Goal: Task Accomplishment & Management: Use online tool/utility

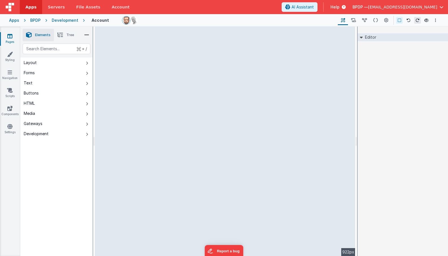
click at [13, 20] on div "Apps" at bounding box center [14, 21] width 10 height 6
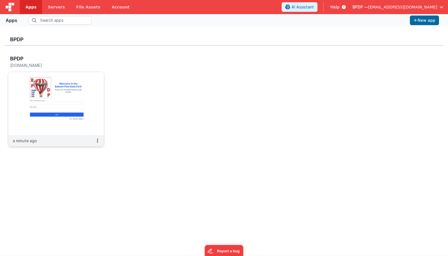
click at [79, 94] on img at bounding box center [56, 103] width 96 height 63
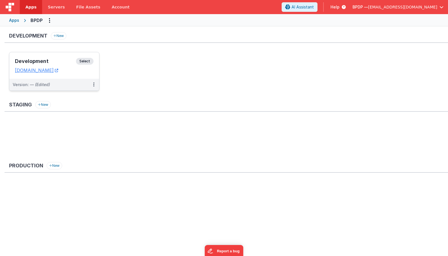
click at [86, 61] on span "Select" at bounding box center [85, 61] width 18 height 7
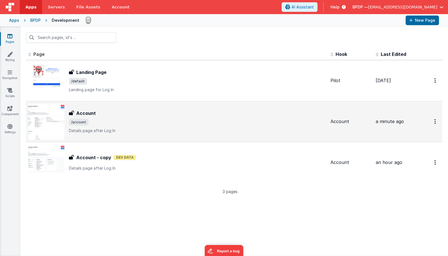
click at [85, 112] on h3 "Account" at bounding box center [85, 113] width 19 height 7
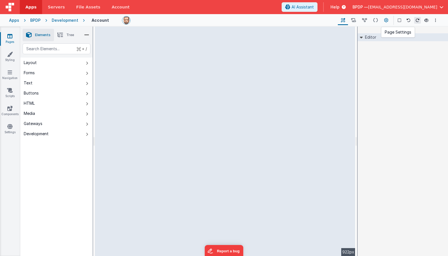
click at [386, 20] on icon at bounding box center [386, 21] width 4 height 6
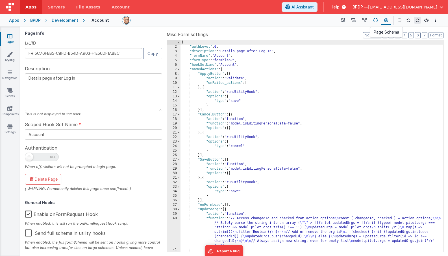
click at [376, 20] on icon at bounding box center [375, 21] width 5 height 6
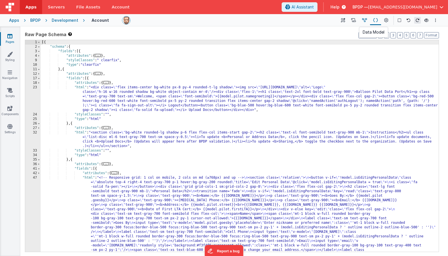
click at [367, 20] on icon at bounding box center [364, 21] width 5 height 6
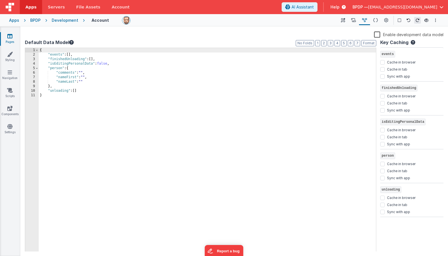
click at [378, 33] on label "Enable development data model" at bounding box center [409, 34] width 70 height 6
click at [0, 0] on input "Enable development data model" at bounding box center [0, 0] width 0 height 0
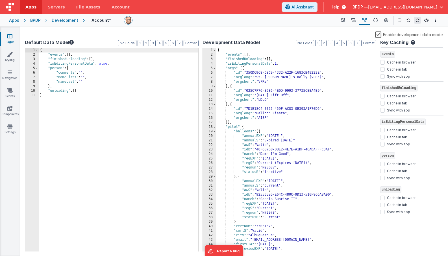
click at [378, 33] on label "Enable development data model" at bounding box center [409, 34] width 68 height 6
click at [0, 0] on input "Enable development data model" at bounding box center [0, 0] width 0 height 0
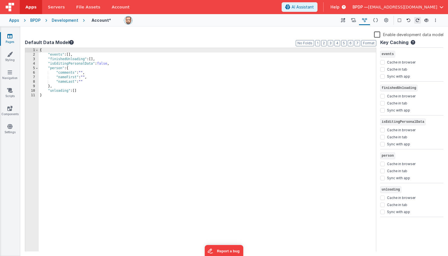
click at [378, 35] on label "Enable development data model" at bounding box center [409, 34] width 70 height 6
click at [0, 0] on input "Enable development data model" at bounding box center [0, 0] width 0 height 0
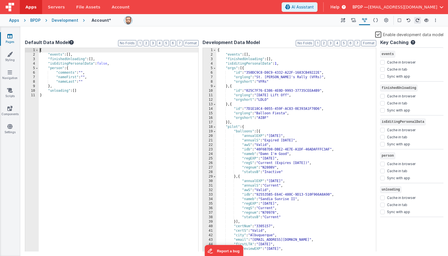
click at [128, 98] on div "{ "events" : [ ] , "finishedUnloading" : [ ] , "isEditingPersonalData" : false …" at bounding box center [207, 154] width 337 height 213
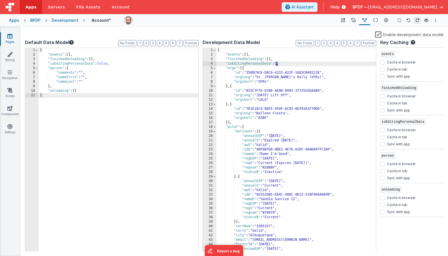
click at [276, 63] on div "{ "events" : [ ] , "finishedUnloading" : [ ] , "isEditingPersonalData" : 1 , "o…" at bounding box center [296, 154] width 160 height 213
click at [379, 34] on label "Enable development data model" at bounding box center [409, 34] width 68 height 6
click at [0, 0] on input "Enable development data model" at bounding box center [0, 0] width 0 height 0
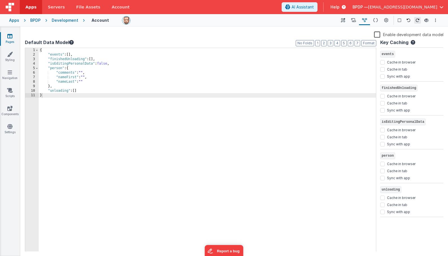
click at [379, 34] on label "Enable development data model" at bounding box center [409, 34] width 70 height 6
click at [0, 0] on input "Enable development data model" at bounding box center [0, 0] width 0 height 0
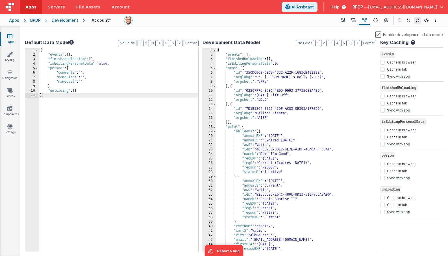
click at [11, 36] on icon at bounding box center [9, 36] width 5 height 6
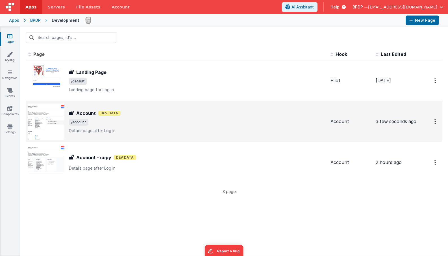
click at [86, 114] on h3 "Account" at bounding box center [85, 113] width 19 height 7
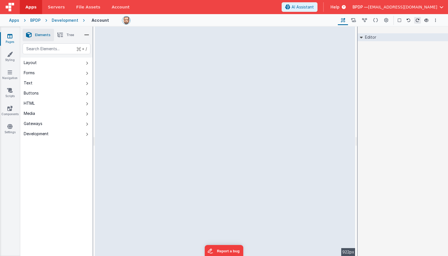
click at [130, 129] on div "--> 922px" at bounding box center [225, 142] width 261 height 230
click at [154, 146] on div "--> 922px" at bounding box center [225, 142] width 261 height 230
click at [131, 130] on div "--> 922px" at bounding box center [225, 142] width 261 height 230
click at [364, 19] on icon at bounding box center [364, 21] width 5 height 6
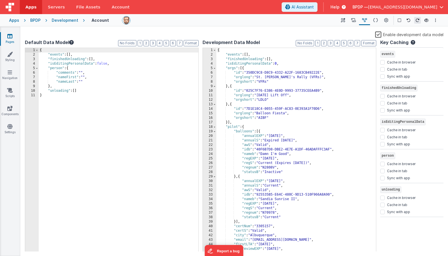
click at [379, 35] on label "Enable development data model" at bounding box center [409, 34] width 68 height 6
click at [0, 0] on input "Enable development data model" at bounding box center [0, 0] width 0 height 0
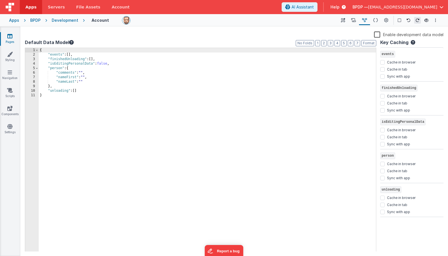
click at [11, 37] on icon at bounding box center [9, 36] width 5 height 6
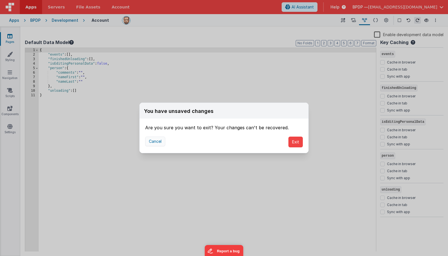
click at [152, 142] on button "Cancel" at bounding box center [155, 142] width 20 height 10
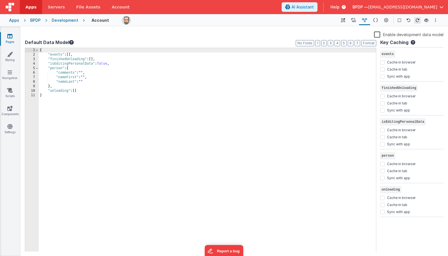
click at [152, 142] on div "{ "events" : [ ] , "finishedUnloading" : [ ] , "isEditingPersonalData" : false …" at bounding box center [207, 154] width 337 height 213
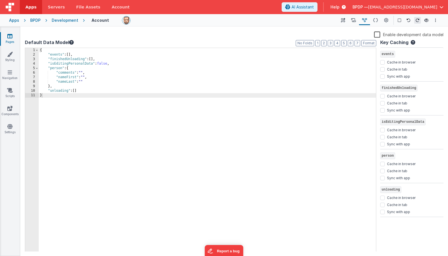
click at [10, 36] on icon at bounding box center [9, 36] width 5 height 6
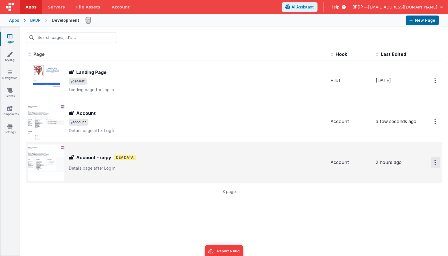
click at [435, 162] on icon "Options" at bounding box center [435, 162] width 1 height 5
click at [408, 204] on link "Delete" at bounding box center [416, 207] width 50 height 10
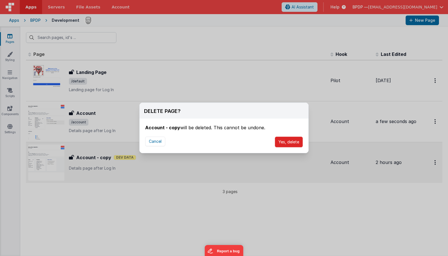
click at [290, 142] on button "Yes, delete" at bounding box center [289, 142] width 28 height 11
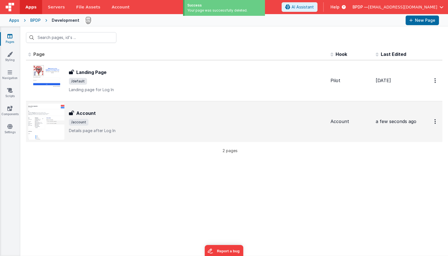
click at [77, 112] on h3 "Account" at bounding box center [85, 113] width 19 height 7
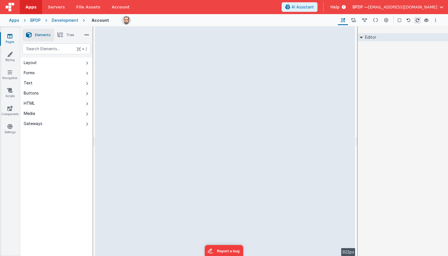
drag, startPoint x: 357, startPoint y: 61, endPoint x: 403, endPoint y: 67, distance: 46.7
click at [403, 67] on html "Apps Servers File Assets Account Some FUTURE Slot AI Assistant Help BPDP — [EMA…" at bounding box center [224, 128] width 448 height 256
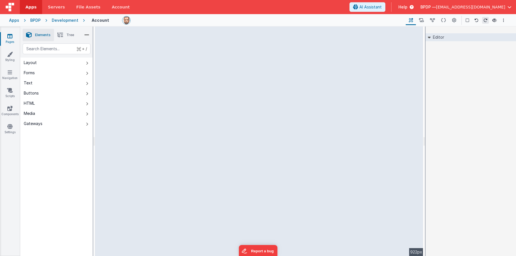
click at [164, 196] on div "--> 922px" at bounding box center [259, 142] width 328 height 230
click at [173, 199] on div "--> 922px" at bounding box center [259, 142] width 328 height 230
click at [448, 19] on icon at bounding box center [466, 20] width 3 height 4
click at [434, 20] on icon at bounding box center [432, 21] width 5 height 6
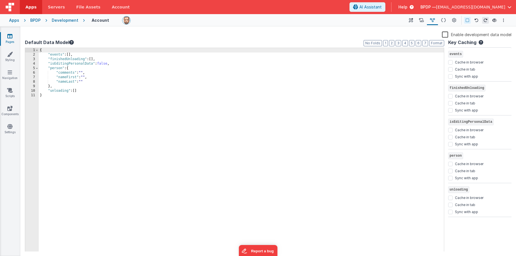
click at [445, 35] on label "Enable development data model" at bounding box center [477, 34] width 70 height 6
click at [0, 0] on input "Enable development data model" at bounding box center [0, 0] width 0 height 0
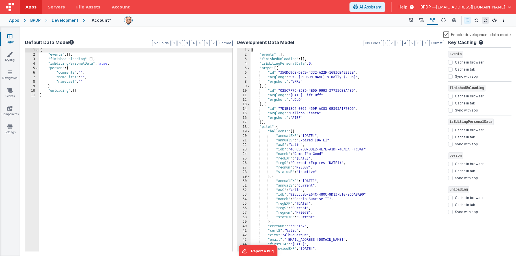
click at [10, 35] on icon at bounding box center [9, 36] width 5 height 6
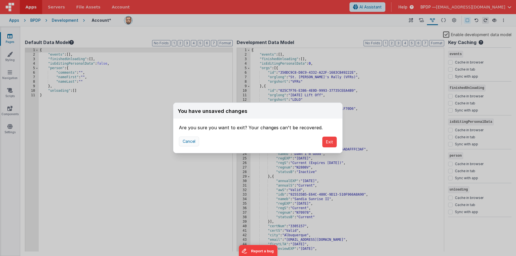
click at [188, 142] on button "Cancel" at bounding box center [189, 142] width 20 height 10
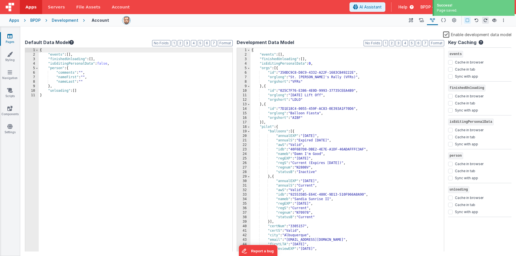
click at [15, 21] on div "Apps" at bounding box center [14, 21] width 10 height 6
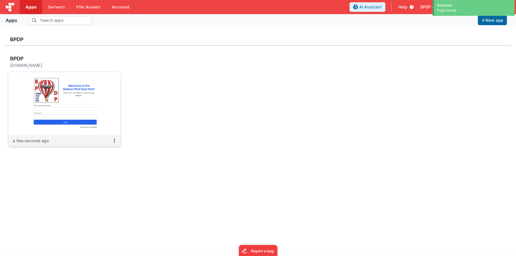
click at [83, 90] on img at bounding box center [64, 103] width 112 height 63
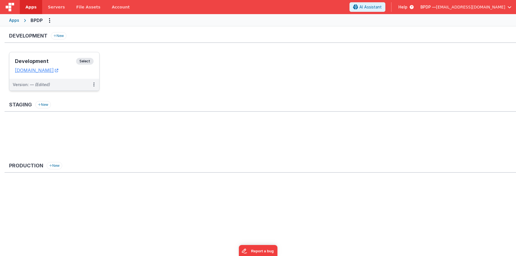
click at [86, 61] on span "Select" at bounding box center [85, 61] width 18 height 7
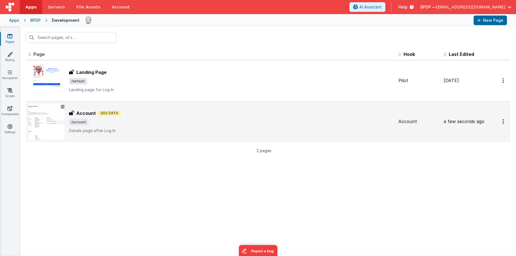
click at [85, 113] on h3 "Account" at bounding box center [85, 113] width 19 height 7
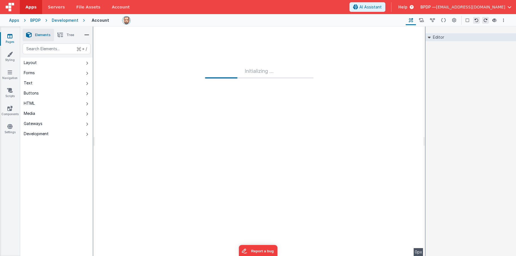
click at [14, 21] on div "Apps" at bounding box center [14, 21] width 10 height 6
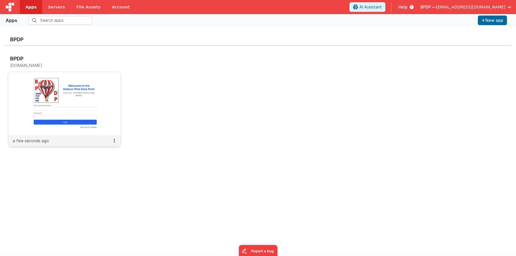
click at [111, 84] on img at bounding box center [64, 103] width 112 height 63
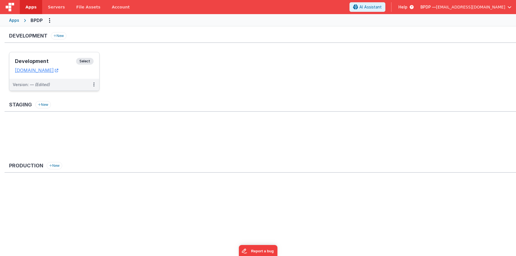
click at [86, 60] on span "Select" at bounding box center [85, 61] width 18 height 7
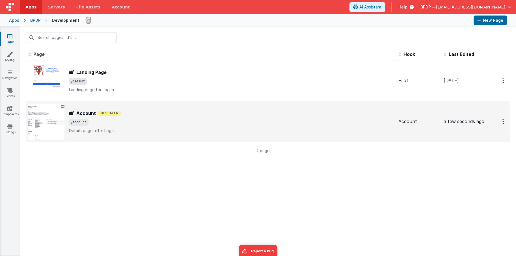
click at [90, 114] on h3 "Account" at bounding box center [85, 113] width 19 height 7
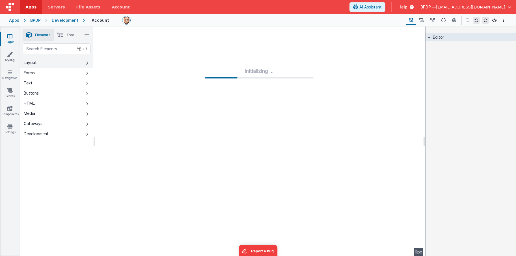
click at [33, 62] on div "Layout" at bounding box center [30, 63] width 13 height 6
click at [34, 62] on div "Layout" at bounding box center [30, 63] width 13 height 6
click at [8, 75] on link "Navigation" at bounding box center [10, 75] width 20 height 11
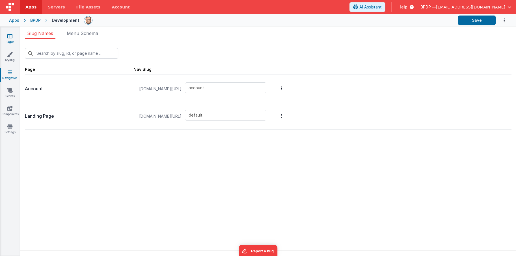
click at [9, 41] on link "Pages" at bounding box center [10, 38] width 20 height 11
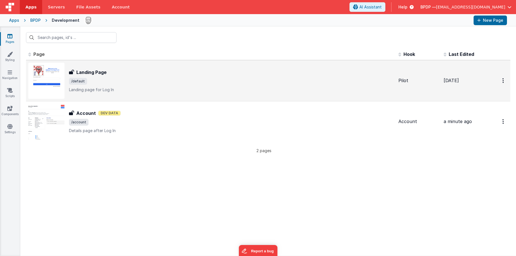
click at [94, 72] on h3 "Landing Page" at bounding box center [91, 72] width 30 height 7
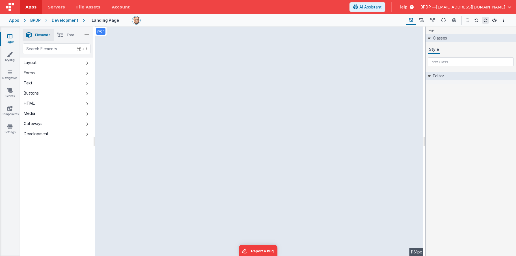
click at [9, 36] on icon at bounding box center [9, 36] width 5 height 6
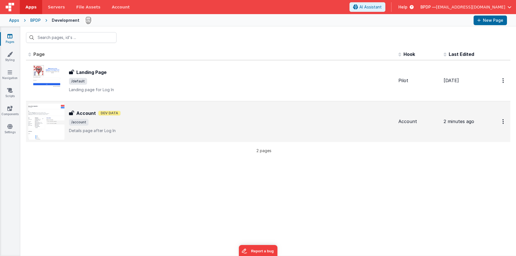
click at [83, 113] on h3 "Account" at bounding box center [85, 113] width 19 height 7
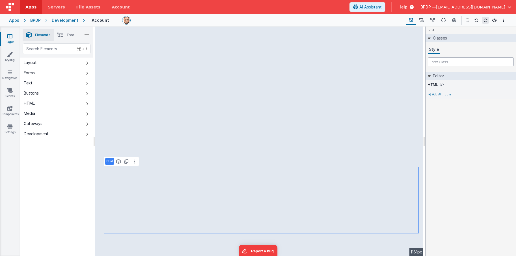
click at [434, 63] on input "text" at bounding box center [471, 61] width 86 height 9
type input "bg-w"
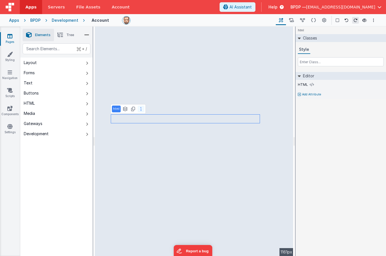
click at [140, 109] on icon at bounding box center [140, 109] width 1 height 5
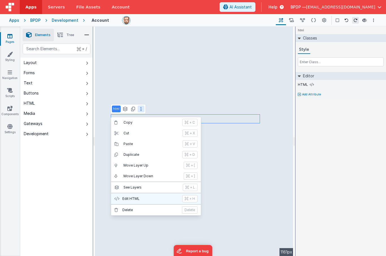
click at [135, 198] on p "Edit HTML" at bounding box center [150, 199] width 57 height 5
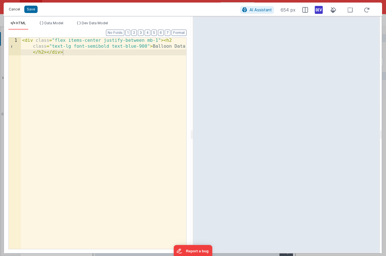
click at [14, 10] on button "Cancel" at bounding box center [14, 9] width 17 height 8
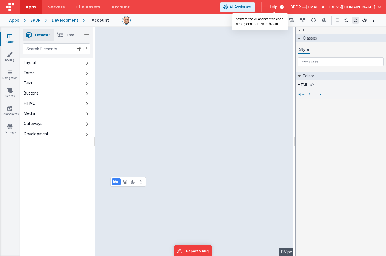
click at [252, 5] on span "AI Assistant" at bounding box center [240, 7] width 22 height 6
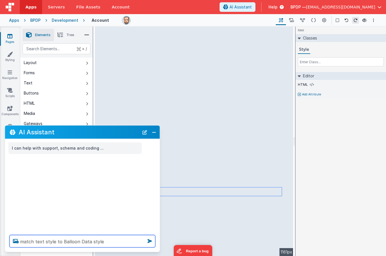
type textarea "match text style to Balloon Data style"
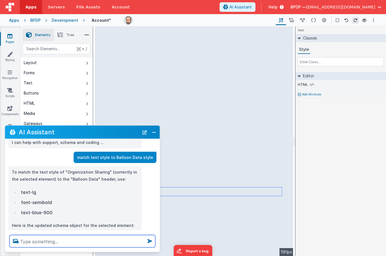
scroll to position [15, 0]
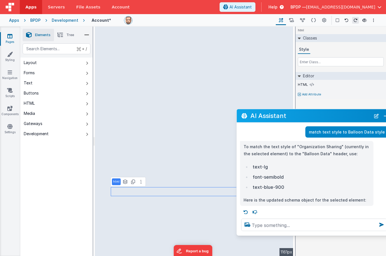
drag, startPoint x: 77, startPoint y: 132, endPoint x: 308, endPoint y: 115, distance: 232.3
click at [308, 115] on h2 "AI Assistant" at bounding box center [310, 115] width 120 height 7
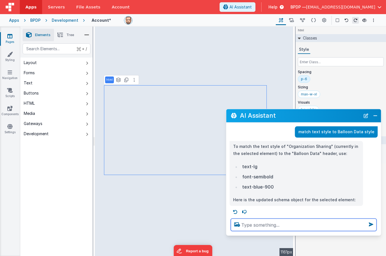
click at [265, 228] on textarea at bounding box center [304, 225] width 146 height 12
type textarea "match text style to Balloon Data"
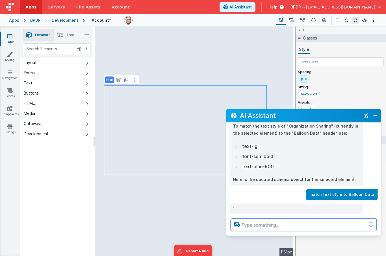
scroll to position [46, 0]
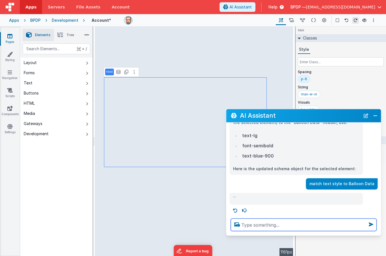
click at [247, 225] on textarea at bounding box center [304, 225] width 146 height 12
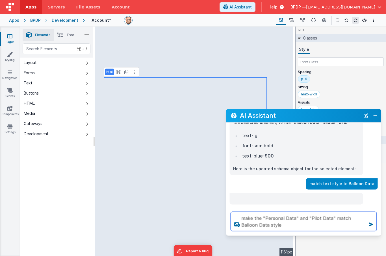
type textarea "make the "Personal Data" and "Pilot Data" match Balloon Data style"
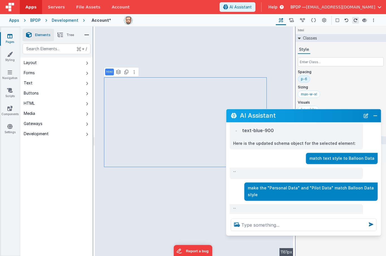
scroll to position [82, 0]
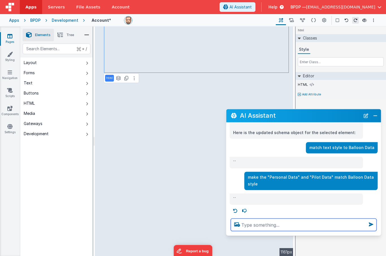
click at [252, 228] on textarea at bounding box center [304, 225] width 146 height 12
type textarea "make "Instructions" match Balloon Data style"
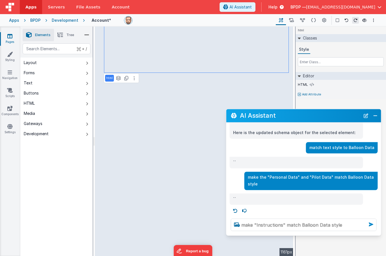
click at [371, 223] on icon at bounding box center [370, 224] width 9 height 9
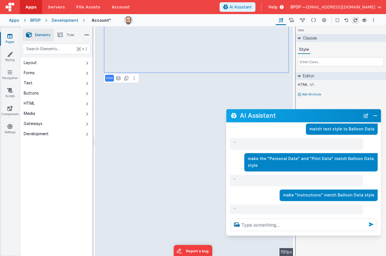
scroll to position [111, 0]
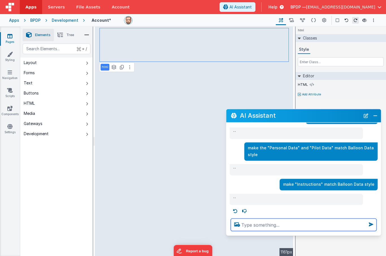
click at [246, 224] on textarea at bounding box center [304, 225] width 146 height 12
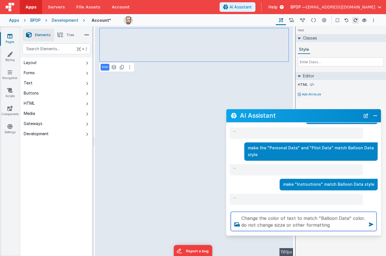
type textarea "Change the color of text to match "Balloon Data" color. do not change sizze or …"
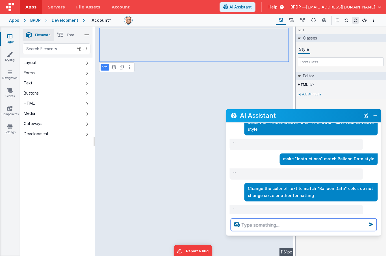
scroll to position [148, 0]
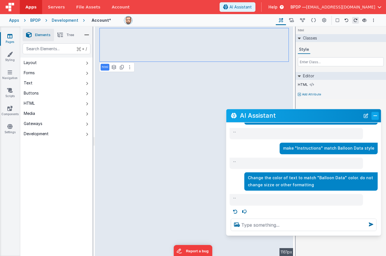
click at [375, 116] on button "Close" at bounding box center [375, 116] width 7 height 8
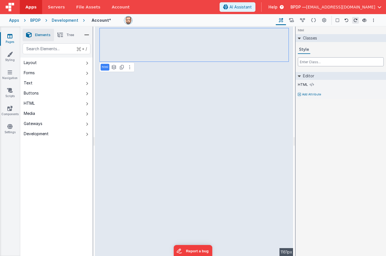
click at [307, 61] on input "text" at bounding box center [341, 61] width 86 height 9
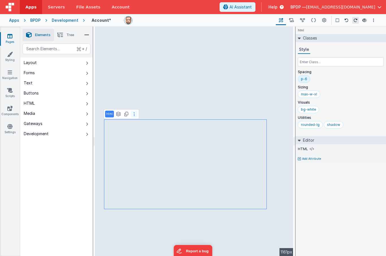
click at [134, 114] on icon at bounding box center [134, 114] width 1 height 5
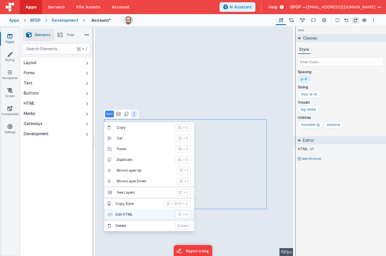
click at [124, 214] on p "Edit HTML" at bounding box center [144, 214] width 57 height 5
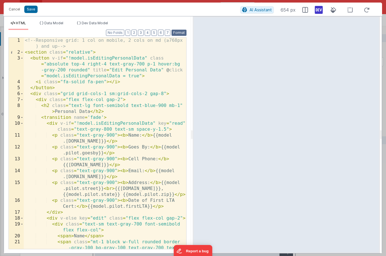
click at [181, 32] on button "Format" at bounding box center [179, 33] width 15 height 6
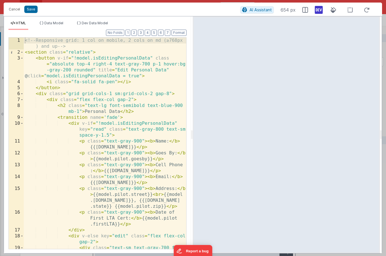
scroll to position [0, 0]
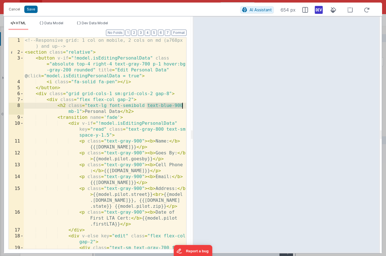
drag, startPoint x: 147, startPoint y: 105, endPoint x: 182, endPoint y: 107, distance: 35.7
click at [182, 107] on div "1 2 3 4 5 6 7 8 9 10 11 12 13 14 15 16 17 18 19 <!-- Responsive grid: 1 col on …" at bounding box center [97, 143] width 178 height 212
click at [14, 9] on button "Cancel" at bounding box center [14, 9] width 17 height 8
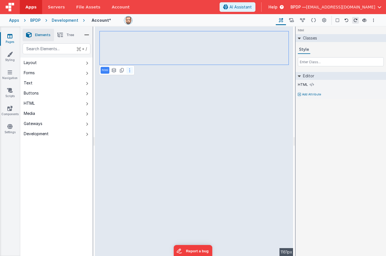
click at [129, 70] on icon at bounding box center [129, 70] width 1 height 5
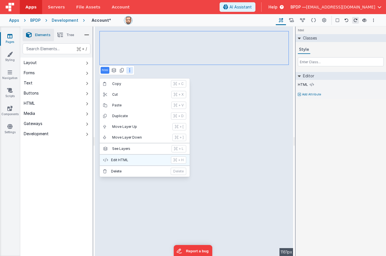
click at [114, 158] on button "Edit HTML + H" at bounding box center [145, 160] width 90 height 11
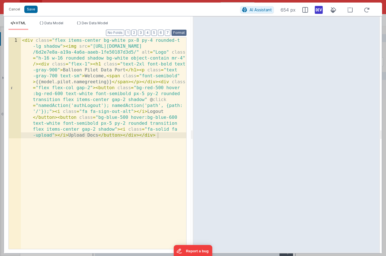
click at [181, 33] on button "Format" at bounding box center [179, 33] width 15 height 6
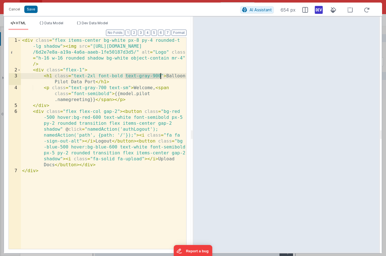
drag, startPoint x: 126, startPoint y: 76, endPoint x: 160, endPoint y: 76, distance: 34.2
click at [160, 76] on div "< div class = "flex items-center bg-white px-8 py-4 rounded-t -lg shadow" > < i…" at bounding box center [103, 161] width 165 height 247
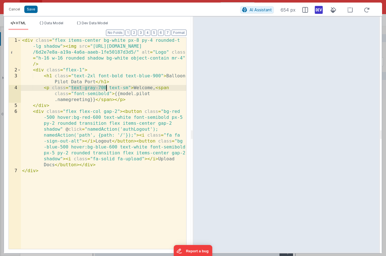
drag, startPoint x: 72, startPoint y: 88, endPoint x: 106, endPoint y: 88, distance: 33.9
click at [106, 88] on div "< div class = "flex items-center bg-white px-8 py-4 rounded-t -lg shadow" > < i…" at bounding box center [103, 161] width 165 height 247
click at [27, 8] on button "Save" at bounding box center [30, 9] width 13 height 7
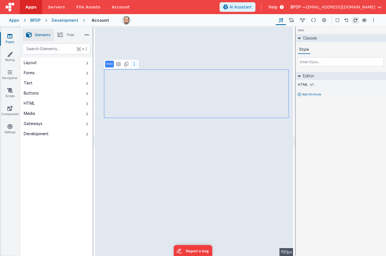
click at [135, 64] on button at bounding box center [134, 64] width 7 height 7
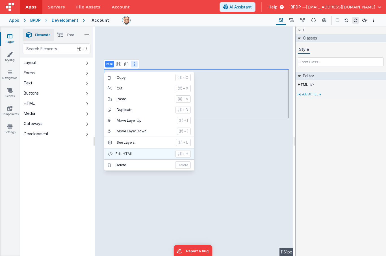
click at [127, 153] on p "Edit HTML" at bounding box center [144, 154] width 57 height 5
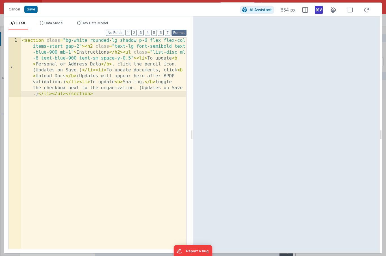
click at [179, 33] on button "Format" at bounding box center [179, 33] width 15 height 6
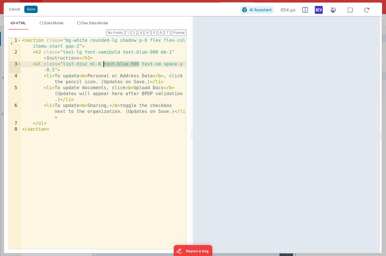
drag, startPoint x: 139, startPoint y: 64, endPoint x: 104, endPoint y: 62, distance: 35.1
click at [104, 62] on div "< section class = "bg-white rounded-lg shadow p-6 flex flex-col items-start gap…" at bounding box center [103, 152] width 165 height 229
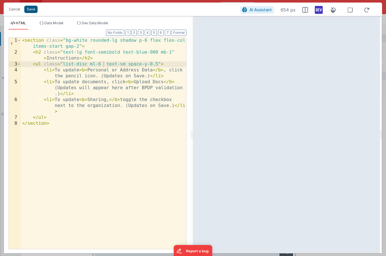
click at [32, 10] on button "Save" at bounding box center [30, 9] width 13 height 7
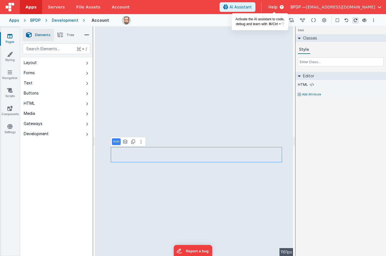
click at [252, 5] on span "AI Assistant" at bounding box center [240, 7] width 22 height 6
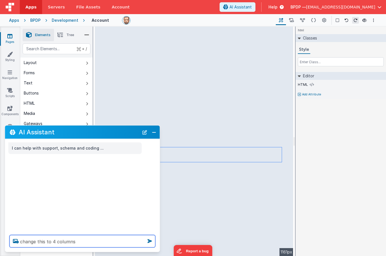
type textarea "change this to 4 columns"
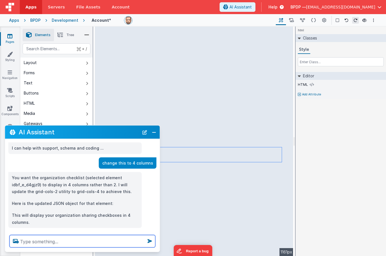
scroll to position [7, 0]
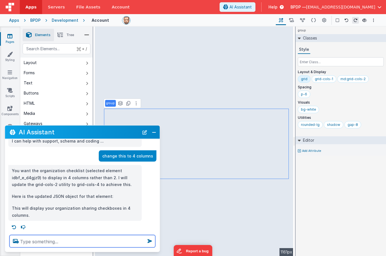
click at [28, 240] on textarea at bounding box center [83, 241] width 146 height 12
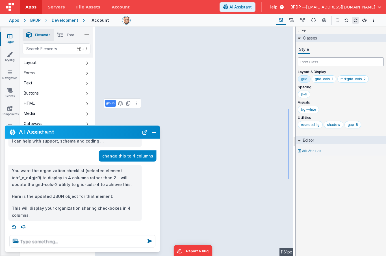
click at [313, 62] on input "text" at bounding box center [341, 61] width 86 height 9
type input "w"
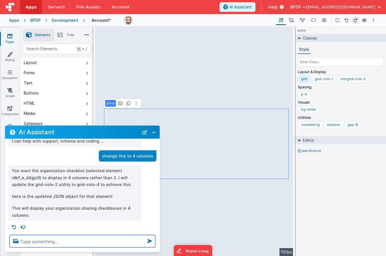
click at [29, 240] on textarea at bounding box center [83, 241] width 146 height 12
type textarea "match the width of this group to the one above"
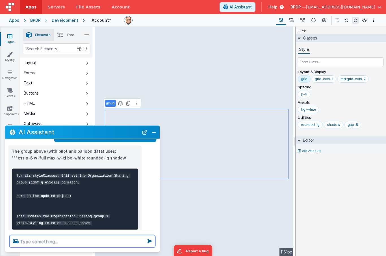
scroll to position [112, 0]
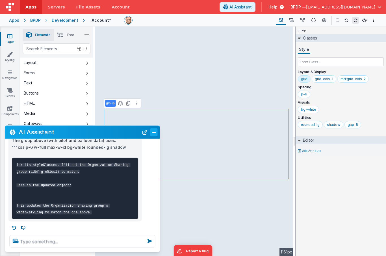
click at [154, 131] on button "Close" at bounding box center [153, 132] width 7 height 8
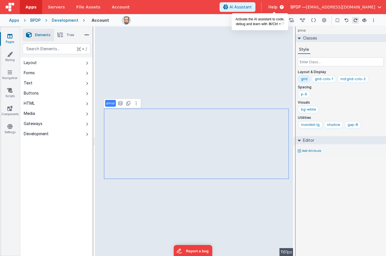
click at [252, 6] on span "AI Assistant" at bounding box center [240, 7] width 22 height 6
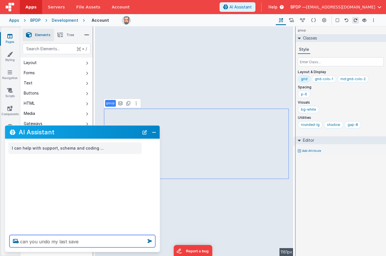
type textarea "can you undo my last save"
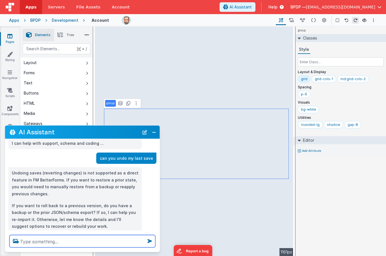
scroll to position [16, 0]
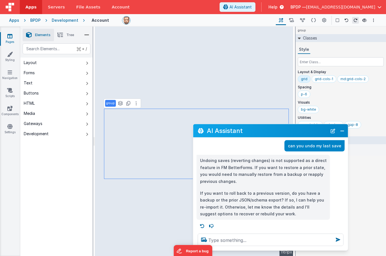
drag, startPoint x: 67, startPoint y: 131, endPoint x: 255, endPoint y: 129, distance: 188.2
click at [255, 129] on h2 "AI Assistant" at bounding box center [267, 130] width 120 height 7
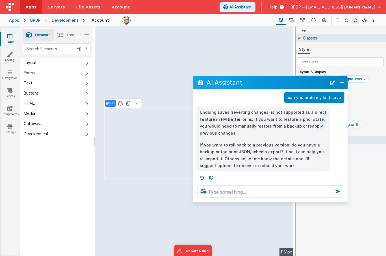
drag, startPoint x: 257, startPoint y: 129, endPoint x: 257, endPoint y: 80, distance: 48.3
click at [257, 80] on h2 "AI Assistant" at bounding box center [267, 82] width 120 height 7
click at [221, 192] on textarea at bounding box center [271, 192] width 146 height 12
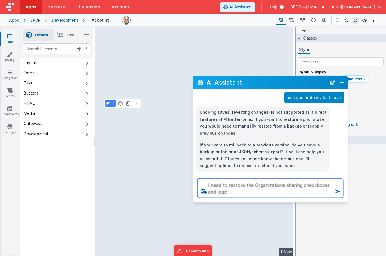
type textarea "I need to restore the Organizations sharing checkboxes and logic"
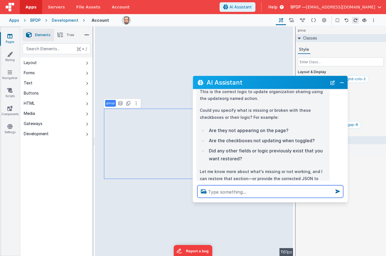
scroll to position [331, 0]
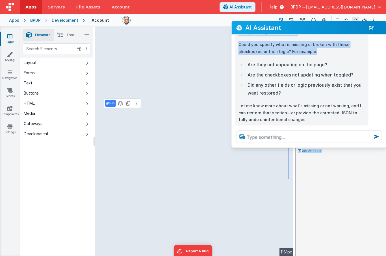
drag, startPoint x: 297, startPoint y: 76, endPoint x: 335, endPoint y: 21, distance: 67.1
click at [335, 21] on div "AI Assistant" at bounding box center [309, 27] width 155 height 13
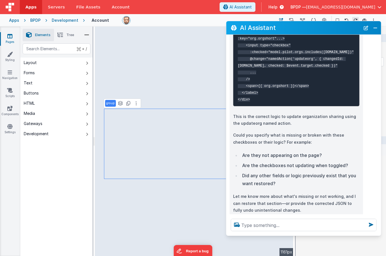
drag, startPoint x: 338, startPoint y: 146, endPoint x: 337, endPoint y: 234, distance: 88.2
click at [337, 234] on div at bounding box center [303, 224] width 155 height 21
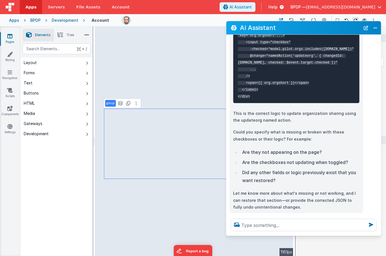
scroll to position [243, 0]
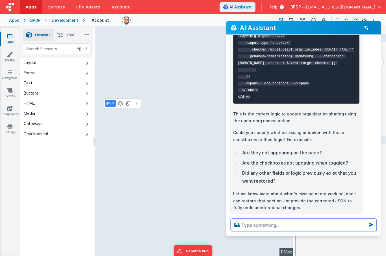
click at [260, 224] on textarea at bounding box center [304, 225] width 146 height 12
type textarea "they are not appearing on the page"
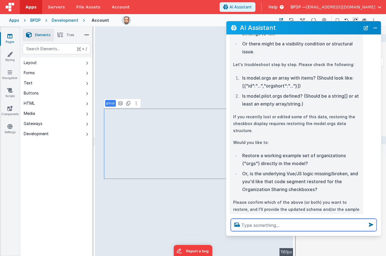
scroll to position [507, 0]
type textarea "tell more about the rollback feature"
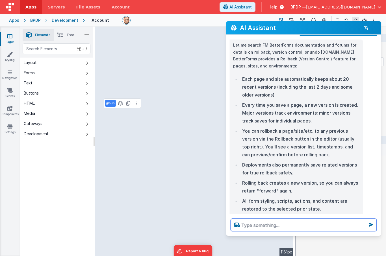
scroll to position [707, 0]
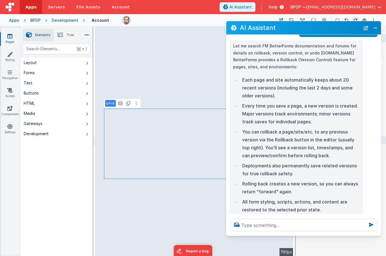
click at [342, 227] on link "Rollbacks and Version Control | FM BetterForms Docs" at bounding box center [296, 229] width 106 height 5
click at [374, 27] on button "Close" at bounding box center [375, 28] width 7 height 8
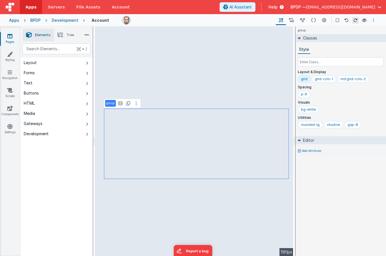
click at [375, 20] on button "Options" at bounding box center [373, 20] width 7 height 7
click at [335, 50] on p "Rollback" at bounding box center [332, 52] width 16 height 6
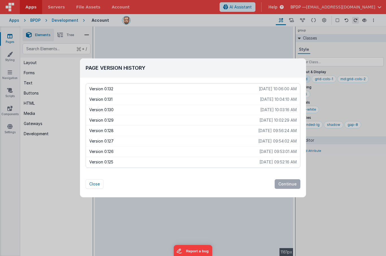
click at [99, 99] on p "Version 0.131" at bounding box center [174, 100] width 171 height 6
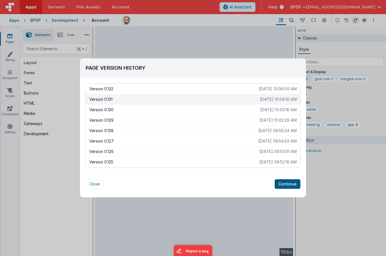
click at [288, 182] on button "Continue" at bounding box center [288, 184] width 26 height 10
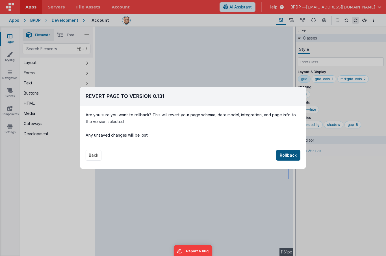
click at [294, 155] on button "Rollback" at bounding box center [288, 155] width 24 height 11
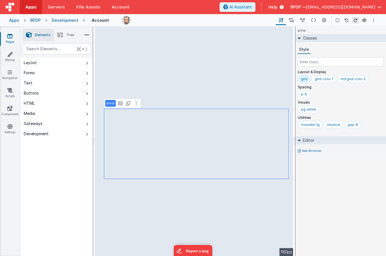
click at [373, 18] on icon "Options" at bounding box center [373, 20] width 1 height 4
click at [334, 49] on p "Rollback" at bounding box center [332, 52] width 16 height 6
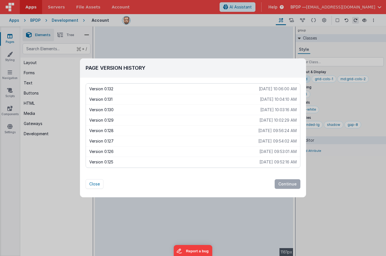
click at [97, 120] on p "Version 0.129" at bounding box center [174, 121] width 170 height 6
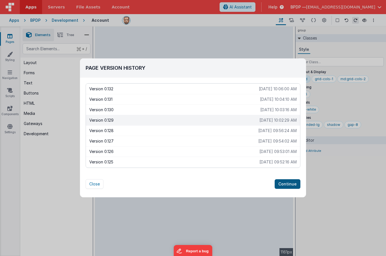
click at [287, 183] on button "Continue" at bounding box center [288, 184] width 26 height 10
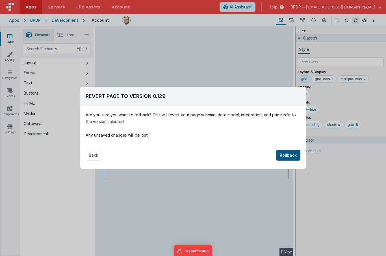
click at [285, 155] on button "Rollback" at bounding box center [288, 155] width 24 height 11
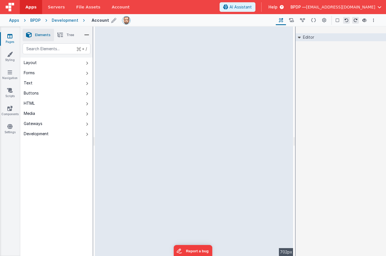
click at [112, 20] on icon at bounding box center [113, 20] width 5 height 8
click at [172, 19] on icon at bounding box center [174, 20] width 4 height 8
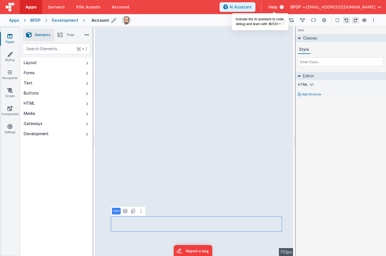
click at [252, 6] on span "AI Assistant" at bounding box center [240, 7] width 22 height 6
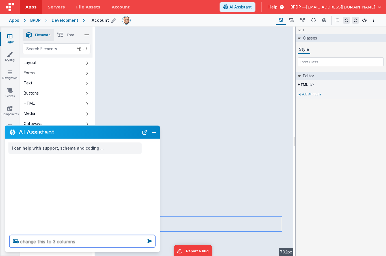
type textarea "change this to 3 columns"
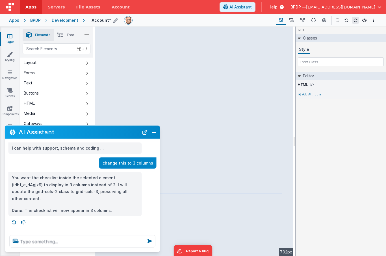
click at [337, 164] on div "html Classes Style Editor HTML Add Attribute DEV: Focus DEV: builderToggleCondi…" at bounding box center [341, 142] width 90 height 230
click at [152, 131] on button "Close" at bounding box center [153, 132] width 7 height 8
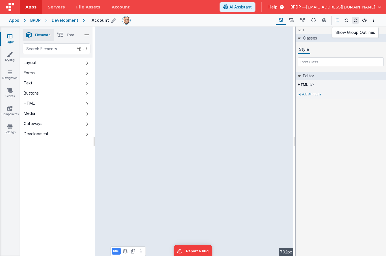
click at [338, 19] on icon at bounding box center [337, 20] width 3 height 4
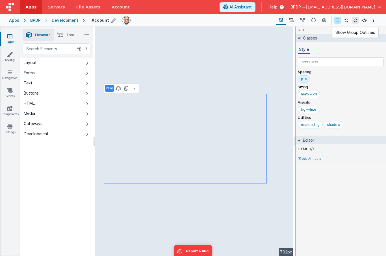
click at [337, 20] on icon at bounding box center [337, 20] width 3 height 4
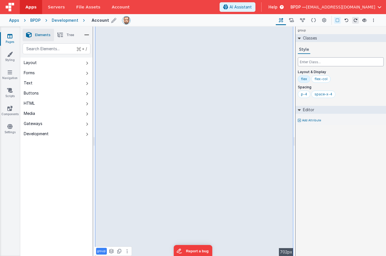
click at [307, 61] on input "text" at bounding box center [341, 61] width 86 height 9
type input "lg-flex"
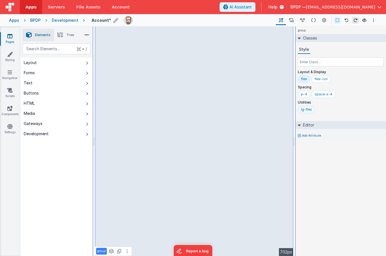
click at [306, 109] on div "lg-flex" at bounding box center [306, 109] width 11 height 5
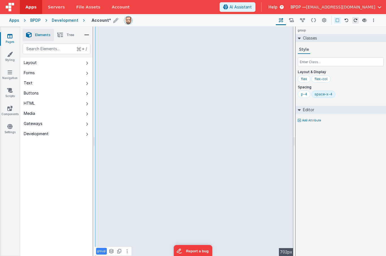
click at [304, 72] on p "Layout & Display" at bounding box center [341, 72] width 86 height 5
click at [304, 79] on div "flex" at bounding box center [304, 79] width 6 height 5
click at [305, 63] on input "text" at bounding box center [341, 61] width 86 height 9
type input "lg-flex"
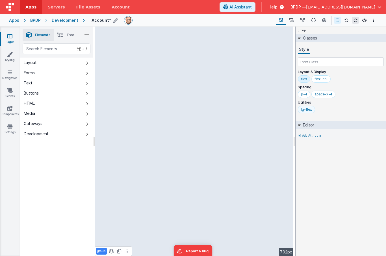
click at [302, 110] on div "lg-flex" at bounding box center [306, 109] width 11 height 5
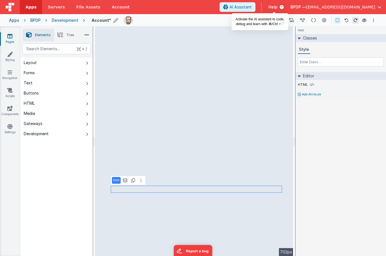
click at [252, 7] on span "AI Assistant" at bounding box center [240, 7] width 22 height 6
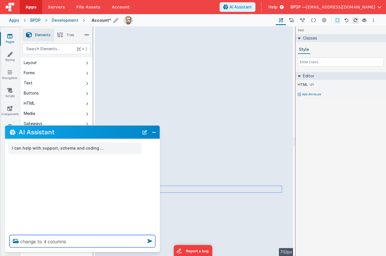
type textarea "change to 4 columns"
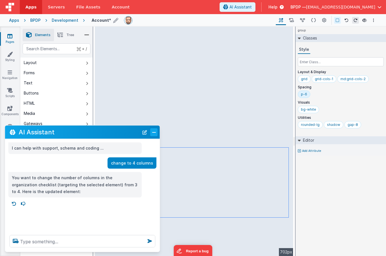
click at [153, 130] on button "Close" at bounding box center [153, 132] width 7 height 8
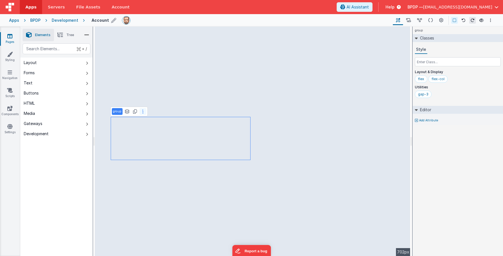
click at [142, 112] on button at bounding box center [143, 111] width 7 height 7
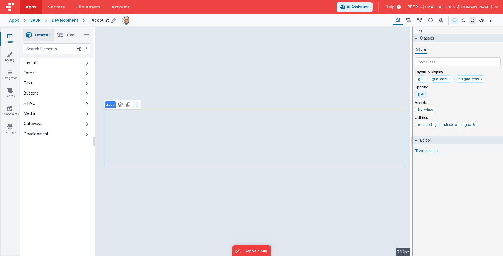
click at [137, 105] on button at bounding box center [136, 104] width 7 height 7
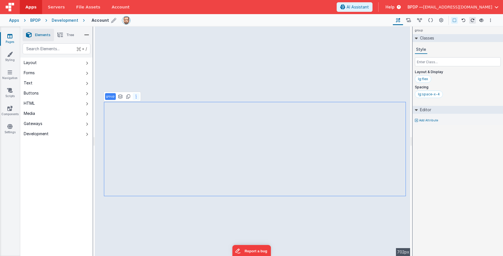
click at [136, 95] on icon at bounding box center [136, 96] width 1 height 5
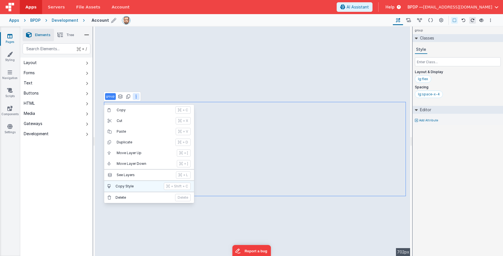
click at [134, 186] on p "Copy Style" at bounding box center [138, 186] width 45 height 5
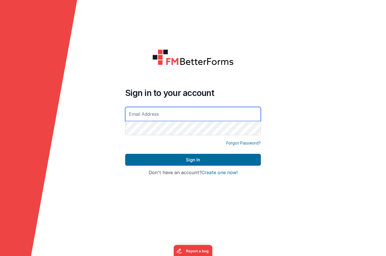
type input "[EMAIL_ADDRESS][DOMAIN_NAME]"
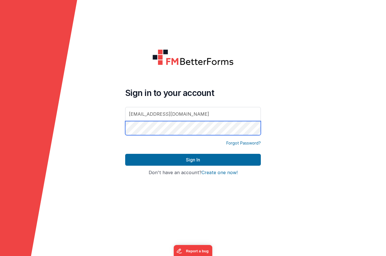
click at [193, 160] on button "Sign In" at bounding box center [193, 160] width 136 height 12
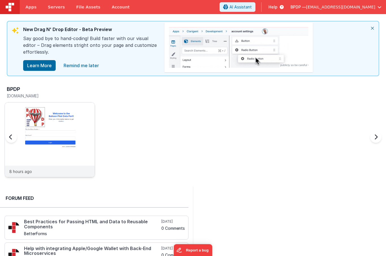
click at [69, 123] on img at bounding box center [50, 148] width 90 height 90
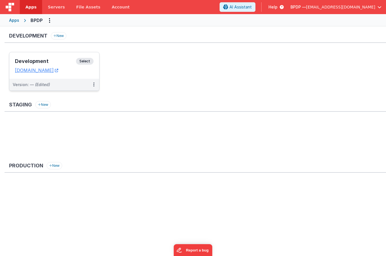
click at [84, 60] on span "Select" at bounding box center [85, 61] width 18 height 7
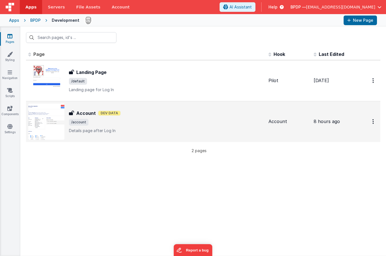
click at [85, 111] on h3 "Account" at bounding box center [85, 113] width 19 height 7
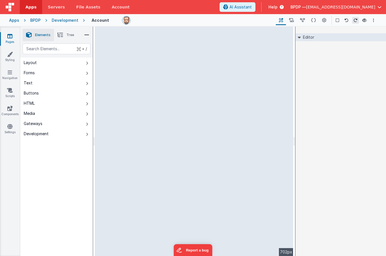
select select
select select "required"
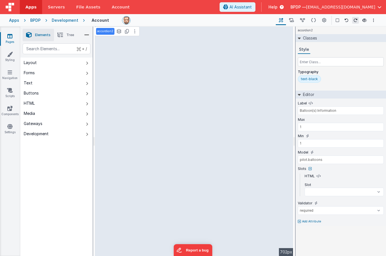
select select
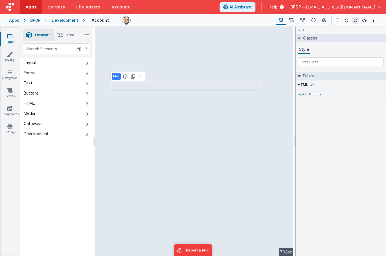
select select
select select "required"
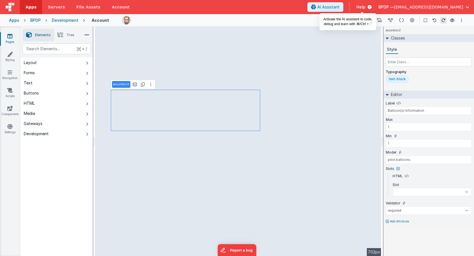
click at [339, 6] on span "AI Assistant" at bounding box center [328, 7] width 22 height 6
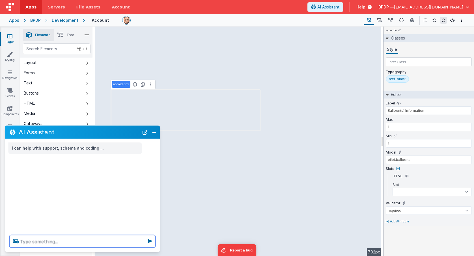
select select
type textarea "r"
select select
type textarea "re"
select select
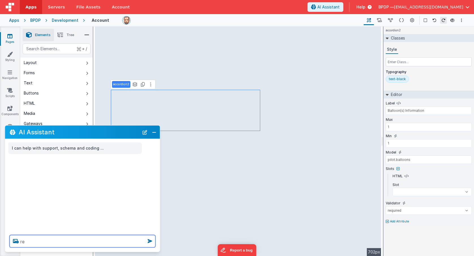
type textarea "rem"
select select
type textarea "remo"
select select
type textarea "remov"
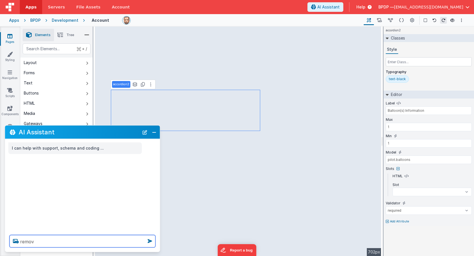
select select
type textarea "remove"
select select
type textarea "remove"
select select
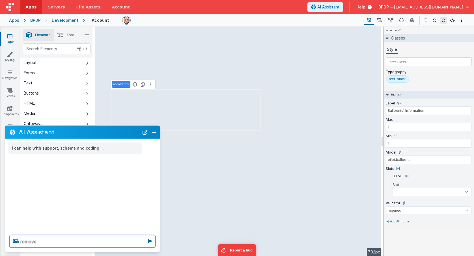
type textarea "remove t"
select select
type textarea "remove th"
select select
type textarea "remove the"
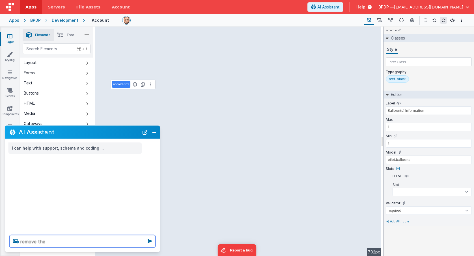
select select
type textarea "remove the"
select select
type textarea "remove the ""
select select
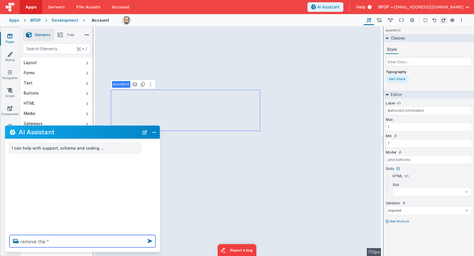
type textarea "remove the "a"
select select
type textarea "remove the "ad"
select select
type textarea "remove the "add"
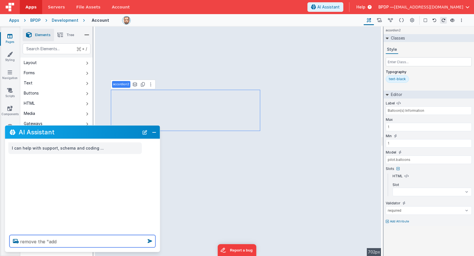
select select
type textarea "remove the "add""
select select
type textarea "remove the "add""
select select
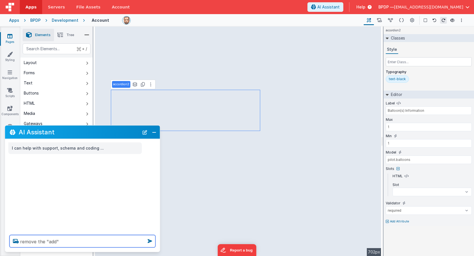
type textarea "remove the "add" b"
select select
type textarea "remove the "add" bu"
select select
type textarea "remove the "add" but"
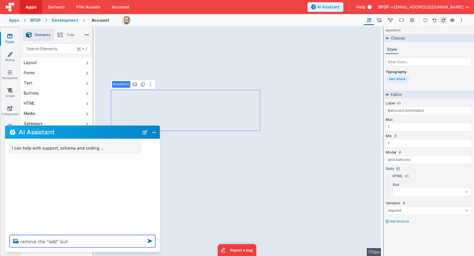
select select
type textarea "remove the "add" butt"
select select
type textarea "remove the "add" butto"
select select
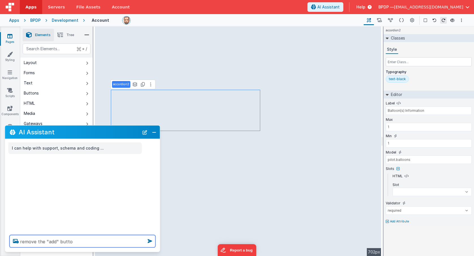
type textarea "remove the "add" button"
select select
type textarea "remove the "add" button"
select select
type textarea "remove the "add" button f"
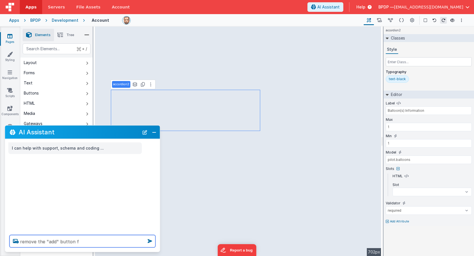
select select
type textarea "remove the "add" button fr"
select select
type textarea "remove the "add" button fro"
select select
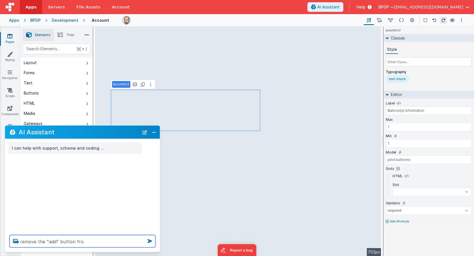
type textarea "remove the "add" button from"
select select
type textarea "remove the "add" button from"
select select
type textarea "remove the "add" button from t"
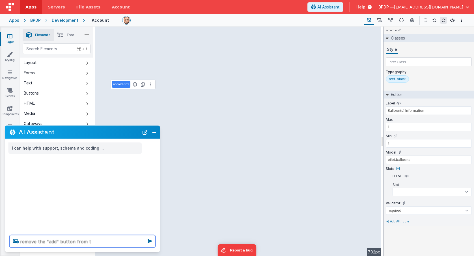
select select
type textarea "remove the "add" button from th"
select select
type textarea "remove the "add" button from thi"
select select
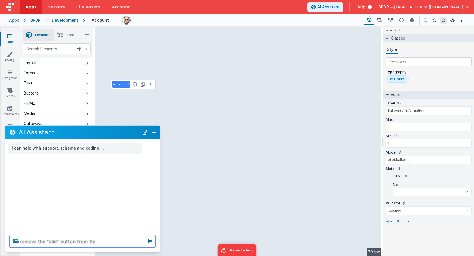
type textarea "remove the "add" button from this"
select select
type textarea "remove the "add" button from this"
select select
type textarea "remove the "add" button from this a"
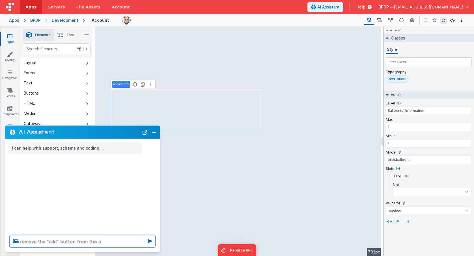
select select
type textarea "remove the "add" button from this ac"
select select
type textarea "remove the "add" button from this acc"
select select
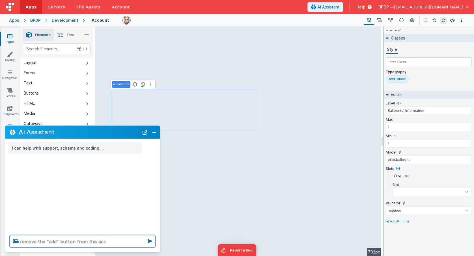
type textarea "remove the "add" button from this acco"
select select
type textarea "remove the "add" button from this accor"
select select
type textarea "remove the "add" button from this accord"
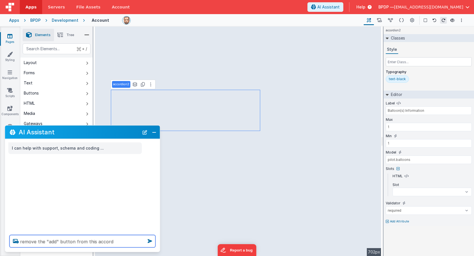
select select
type textarea "remove the "add" button from this accordi"
select select
type textarea "remove the "add" button from this accordio"
select select
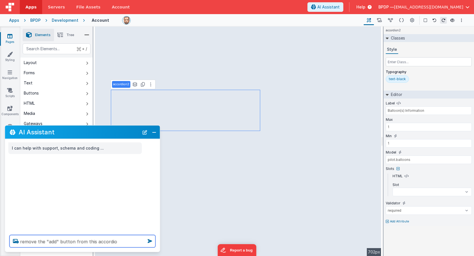
type textarea "remove the "add" button from this accordion"
select select
type textarea "remove the "add" button from this accordion"
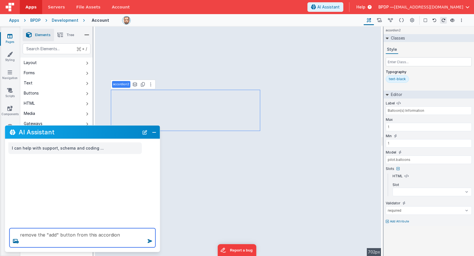
select select
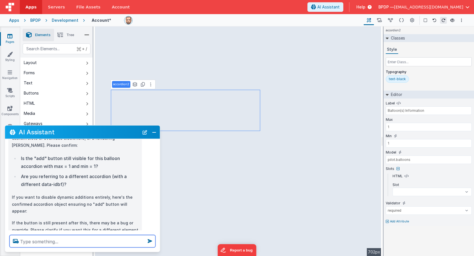
scroll to position [107, 0]
click at [23, 243] on textarea at bounding box center [83, 241] width 146 height 12
select select
type textarea "t"
select select
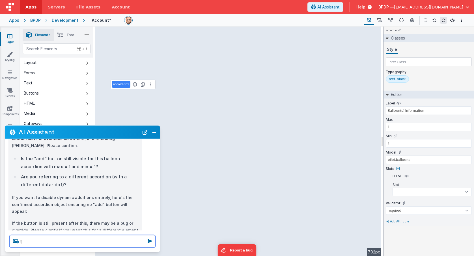
type textarea "th"
select select
type textarea "the"
select select
type textarea "the"
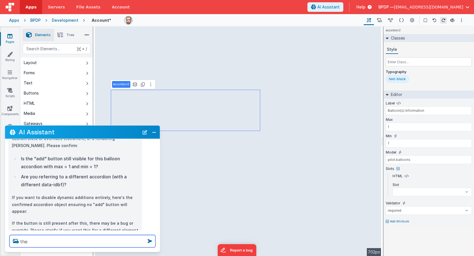
select select
type textarea "the a"
select select
type textarea "the ad"
select select
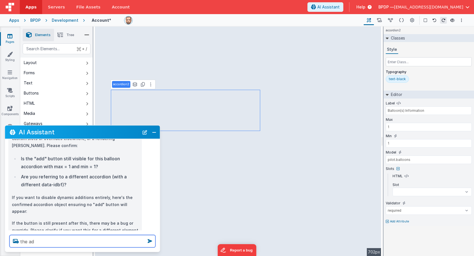
type textarea "the add"
select select
type textarea "the add"
select select
type textarea "the add b"
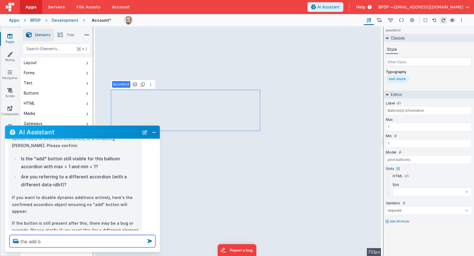
select select
type textarea "the add bu"
select select
type textarea "the add but"
select select
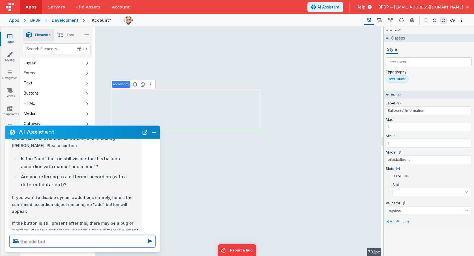
type textarea "the add butt"
select select
type textarea "the add butto"
select select
type textarea "the add button"
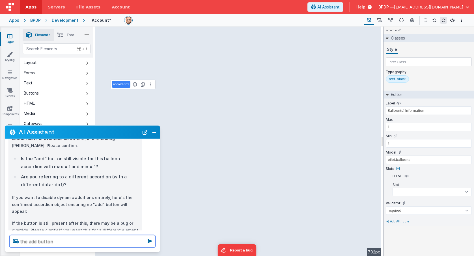
select select
type textarea "the add button,"
select select
type textarea "the add button,"
select select
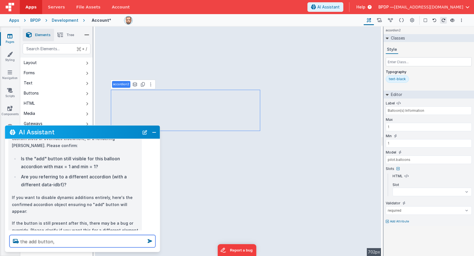
type textarea "the add button, w"
select select
type textarea "the add button, wh"
select select
type textarea "the add button, whi"
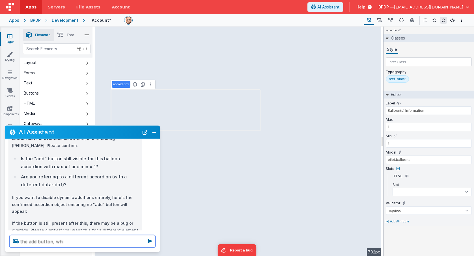
select select
type textarea "the add button, whil"
select select
type textarea "the add button, while"
select select
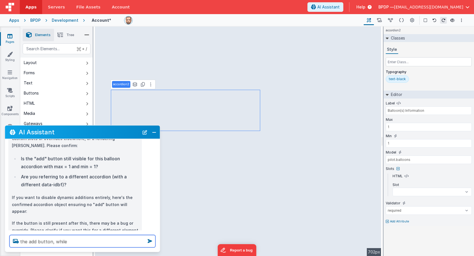
type textarea "the add button, while"
select select
type textarea "the add button, while n"
select select
type textarea "the add button, while no"
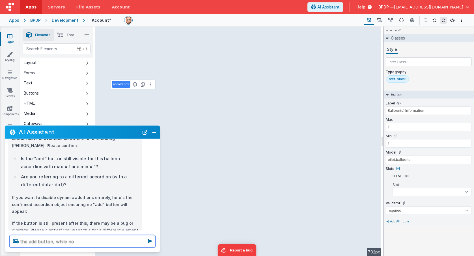
select select
type textarea "the add button, while not"
select select
type textarea "the add button, while not"
select select
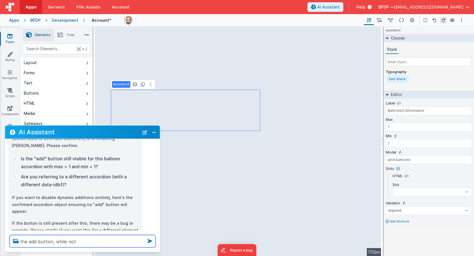
type textarea "the add button, while not f"
select select
type textarea "the add button, while not fu"
select select
type textarea "the add button, while not fun"
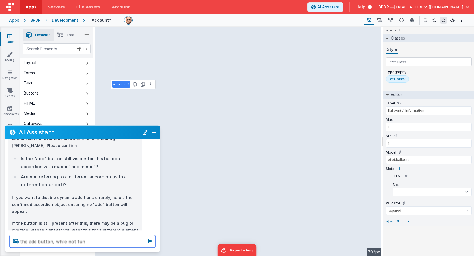
select select
type textarea "the add button, while not func"
select select
type textarea "the add button, while not funct"
select select
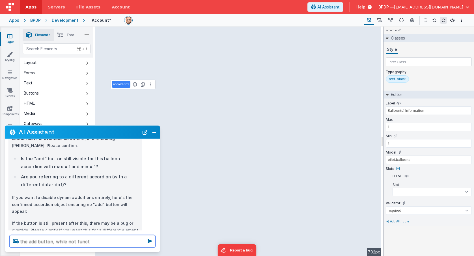
type textarea "the add button, while not functi"
select select
type textarea "the add button, while not functio"
select select
type textarea "the add button, while not function"
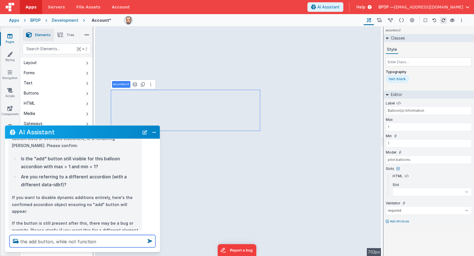
select select
type textarea "the add button, while not functiona"
select select
type textarea "the add button, while not functional"
select select
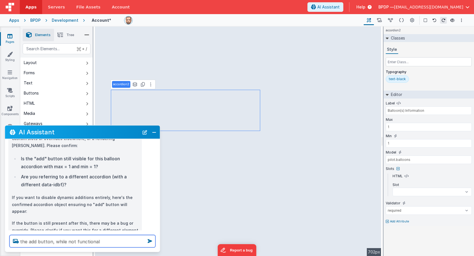
type textarea "the add button, while not functional"
select select
type textarea "the add button, while not functional"
select select
type textarea "the add button, while not functional,"
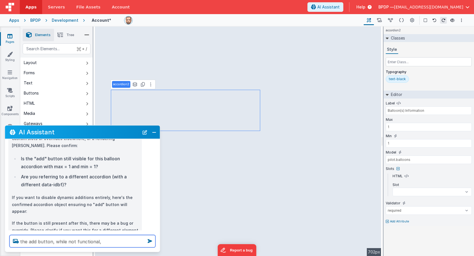
select select
type textarea "the add button, while not functional,"
select select
type textarea "the add button, while not functional, s"
select select
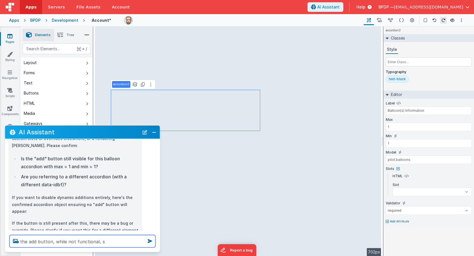
type textarea "the add button, while not functional, st"
select select
type textarea "the add button, while not functional, sti"
select select
type textarea "the add button, while not functional, stil"
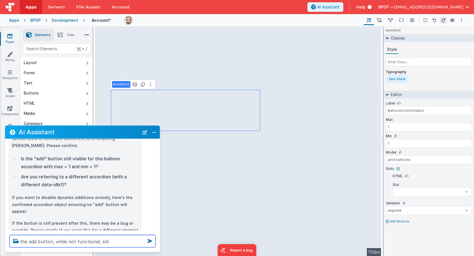
select select
type textarea "the add button, while not functional, still"
select select
type textarea "the add button, while not functional, still"
select select
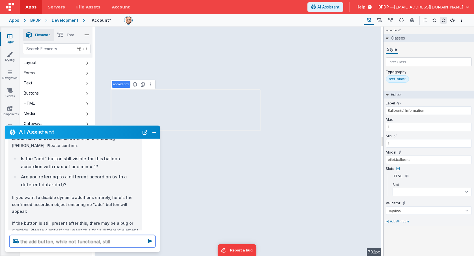
type textarea "the add button, while not functional, still a"
select select
type textarea "the add button, while not functional, still ap"
select select
type textarea "the add button, while not functional, still ape"
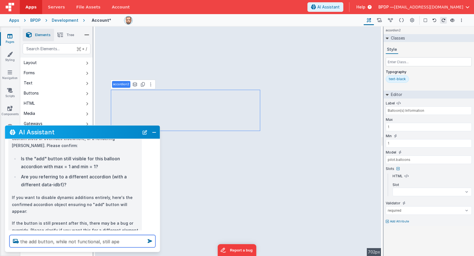
select select
type textarea "the add button, while not functional, still apep"
select select
type textarea "the add button, while not functional, still apepa"
select select
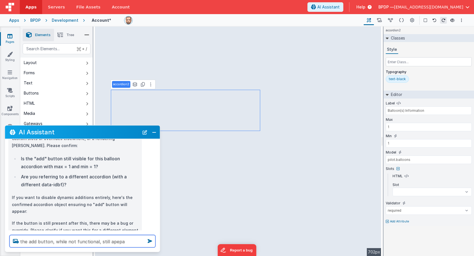
type textarea "the add button, while not functional, still apepar"
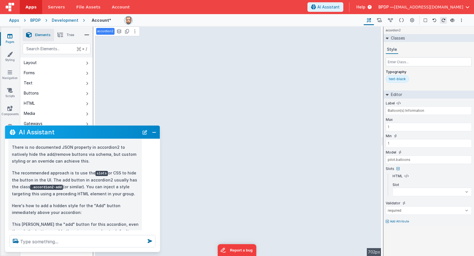
scroll to position [263, 0]
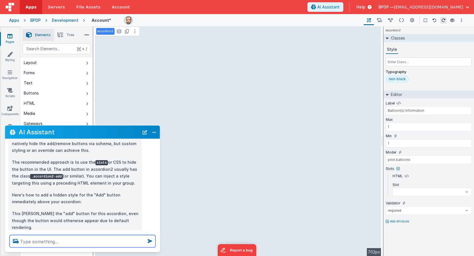
click at [25, 242] on textarea at bounding box center [83, 241] width 146 height 12
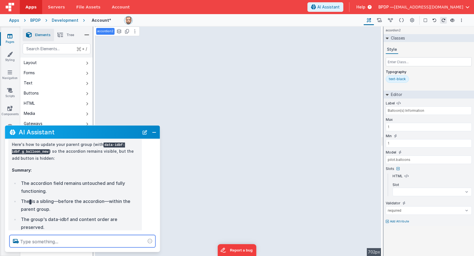
scroll to position [506, 0]
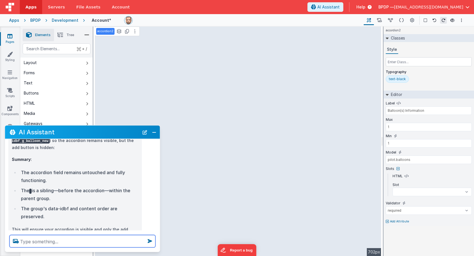
click at [27, 242] on textarea at bounding box center [83, 241] width 146 height 12
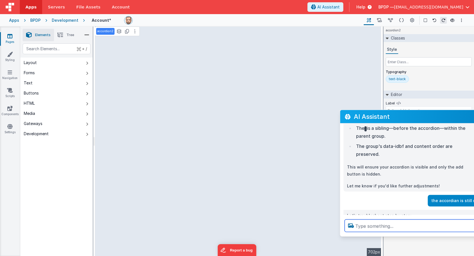
scroll to position [563, 0]
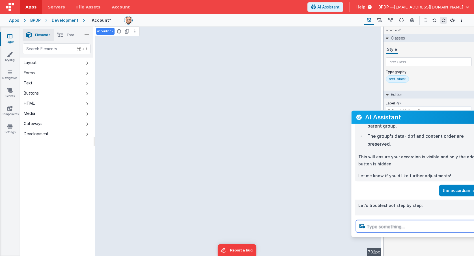
drag, startPoint x: 62, startPoint y: 132, endPoint x: 409, endPoint y: 117, distance: 346.5
click at [386, 117] on h2 "AI Assistant" at bounding box center [425, 117] width 120 height 7
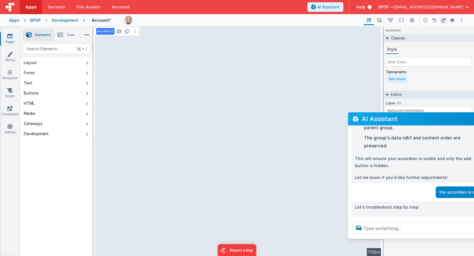
drag, startPoint x: 389, startPoint y: 115, endPoint x: 423, endPoint y: 117, distance: 34.0
click at [386, 117] on h2 "AI Assistant" at bounding box center [421, 119] width 120 height 7
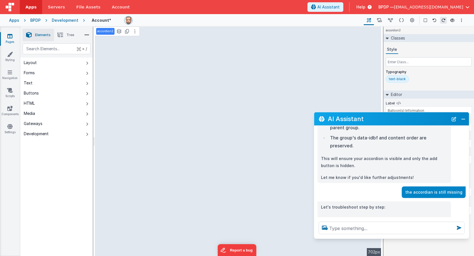
click at [16, 21] on div "Apps" at bounding box center [14, 21] width 10 height 6
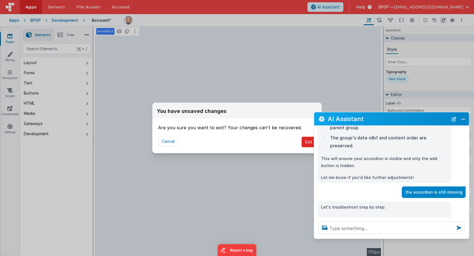
click at [305, 142] on button "Exit" at bounding box center [308, 142] width 14 height 11
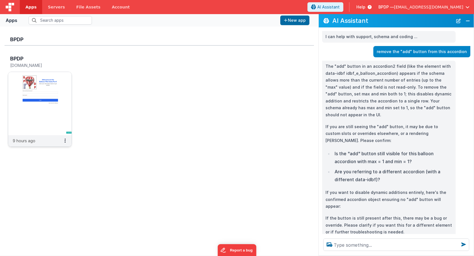
click at [58, 81] on img at bounding box center [39, 103] width 63 height 63
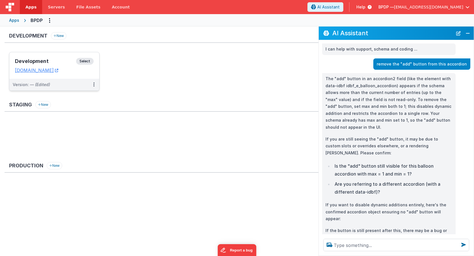
click at [86, 64] on span "Select" at bounding box center [85, 61] width 18 height 7
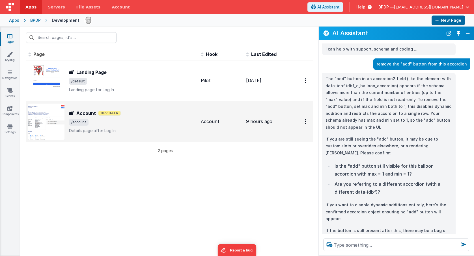
click at [88, 114] on h3 "Account" at bounding box center [85, 113] width 19 height 7
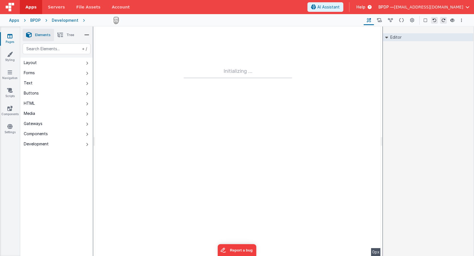
click at [88, 114] on icon at bounding box center [87, 114] width 2 height 5
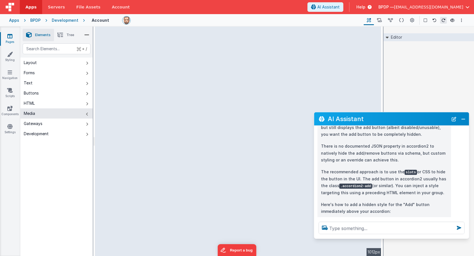
scroll to position [240, 0]
click at [386, 200] on p "Here's how to add a hidden style for the "Add" button immediately above your ac…" at bounding box center [384, 207] width 127 height 14
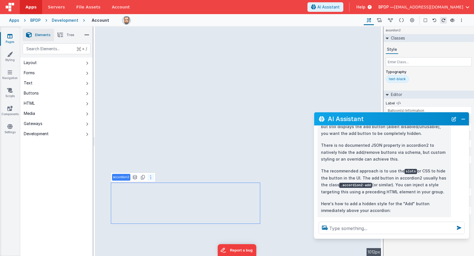
click at [150, 177] on icon at bounding box center [150, 177] width 1 height 5
click at [386, 20] on icon at bounding box center [390, 21] width 5 height 6
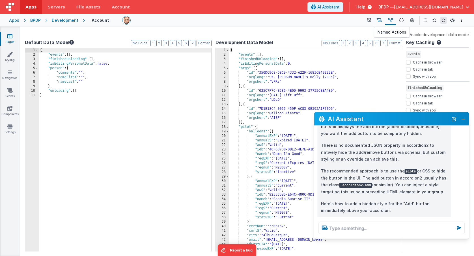
click at [381, 19] on icon at bounding box center [379, 21] width 5 height 6
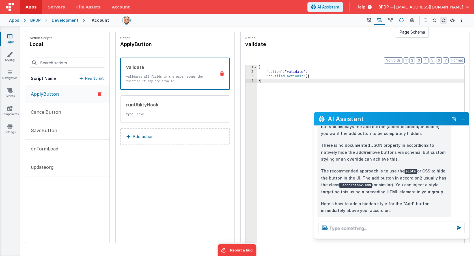
click at [386, 19] on button at bounding box center [401, 21] width 11 height 10
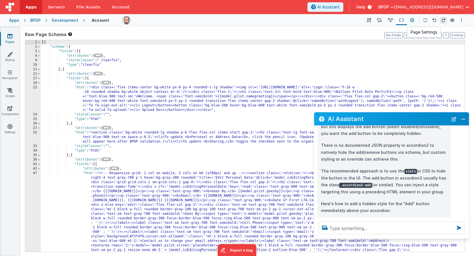
click at [386, 19] on icon at bounding box center [412, 21] width 4 height 6
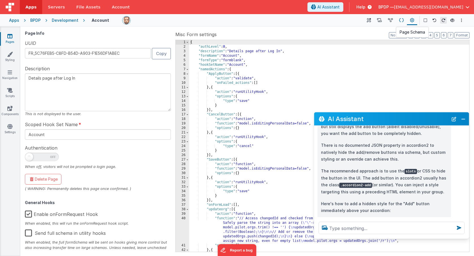
click at [386, 19] on icon at bounding box center [401, 21] width 5 height 6
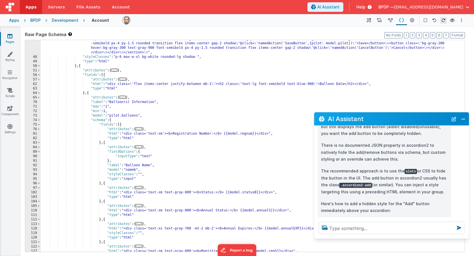
scroll to position [268, 0]
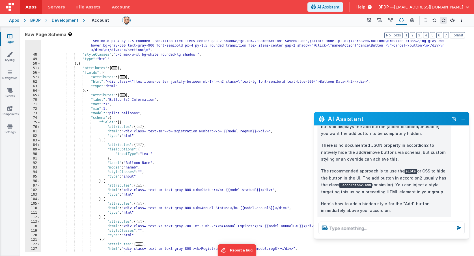
click at [209, 189] on div ""html" : "<!-- Responsive grid: 1 col on mobile, 2 cols on md (≥768px) and up -…" at bounding box center [253, 86] width 424 height 366
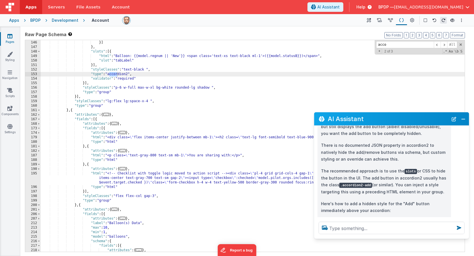
scroll to position [539, 0]
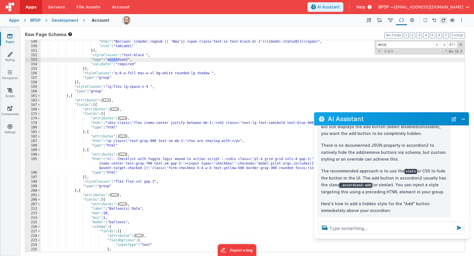
drag, startPoint x: 379, startPoint y: 117, endPoint x: 418, endPoint y: 163, distance: 60.3
click at [386, 165] on div "AI Assistant I can help with support, schema and coding ... remove the "add" bu…" at bounding box center [391, 175] width 155 height 127
click at [386, 113] on div "AI Assistant" at bounding box center [391, 118] width 155 height 13
drag, startPoint x: 387, startPoint y: 115, endPoint x: 380, endPoint y: 110, distance: 7.7
click at [380, 110] on section "Pages Styling Navigation Scripts Components Settings Builder Page Schema Action…" at bounding box center [237, 142] width 474 height 230
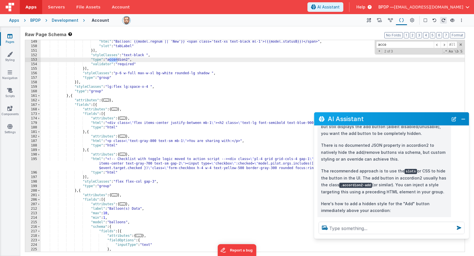
drag, startPoint x: 382, startPoint y: 117, endPoint x: 435, endPoint y: 98, distance: 55.9
click at [386, 98] on section "Pages Styling Navigation Scripts Components Settings Builder Page Schema Action…" at bounding box center [237, 142] width 474 height 230
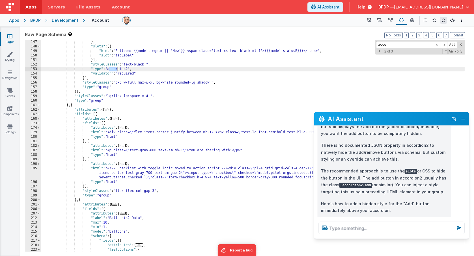
scroll to position [529, 0]
drag, startPoint x: 388, startPoint y: 46, endPoint x: 374, endPoint y: 45, distance: 13.6
click at [374, 45] on div "acco All Replace All + 2 of 3 .* Aa \b S" at bounding box center [419, 47] width 90 height 14
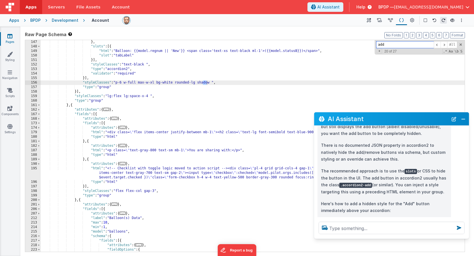
scroll to position [0, 0]
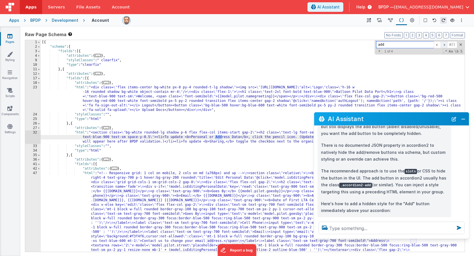
click at [386, 44] on span at bounding box center [443, 44] width 7 height 7
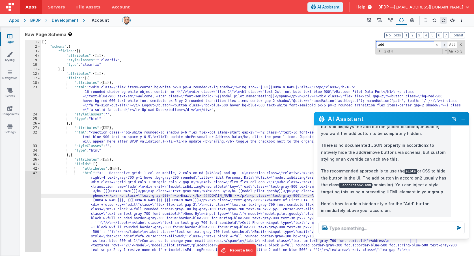
click at [386, 44] on span at bounding box center [443, 44] width 7 height 7
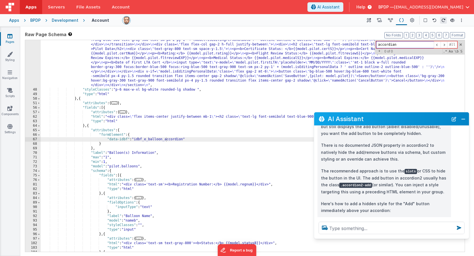
scroll to position [231, 0]
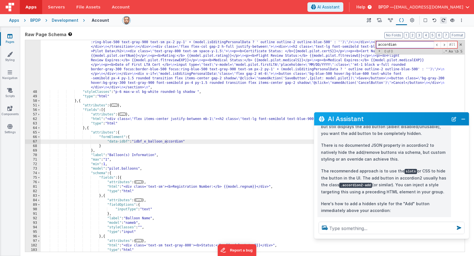
click at [386, 45] on input "accordian" at bounding box center [405, 44] width 58 height 7
click at [386, 43] on span at bounding box center [443, 44] width 7 height 7
click at [386, 43] on span at bounding box center [436, 44] width 7 height 7
drag, startPoint x: 404, startPoint y: 45, endPoint x: 356, endPoint y: 45, distance: 47.8
click at [356, 45] on div ""html" : "<!-- Responsive grid: 1 col on mobile, 2 cols on md (≥768px) and up -…" at bounding box center [253, 146] width 424 height 212
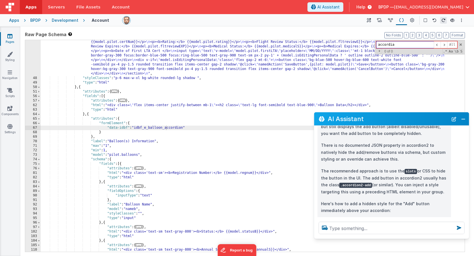
scroll to position [233, 0]
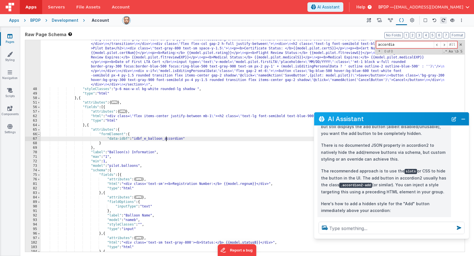
click at [38, 135] on span at bounding box center [38, 134] width 3 height 5
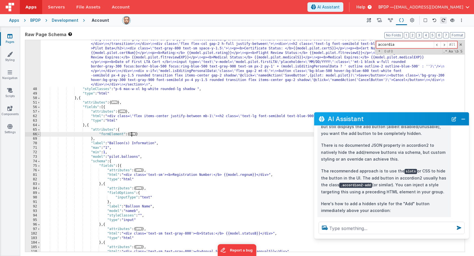
click at [39, 134] on span at bounding box center [38, 134] width 3 height 5
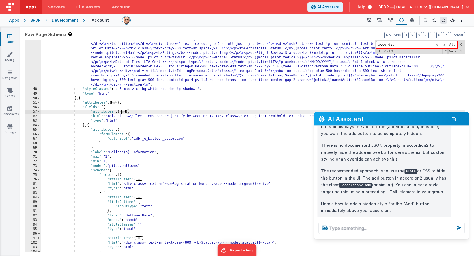
click at [125, 111] on span "..." at bounding box center [123, 111] width 6 height 3
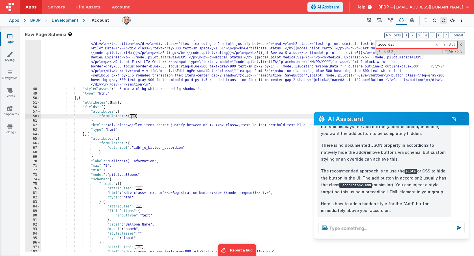
click at [135, 116] on span "..." at bounding box center [133, 115] width 6 height 3
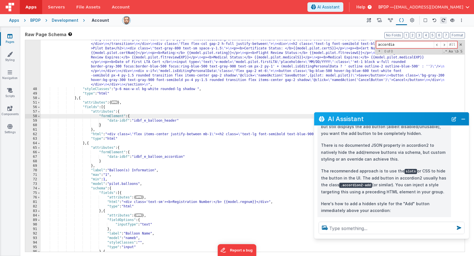
click at [168, 144] on div ""html" : "<!-- Responsive grid: 1 col on mobile, 2 cols on md (≥768px) and up -…" at bounding box center [253, 121] width 424 height 366
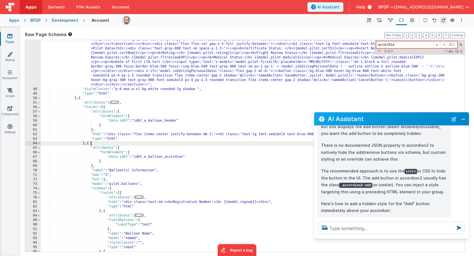
scroll to position [234, 0]
click at [386, 118] on button "Close" at bounding box center [462, 119] width 7 height 8
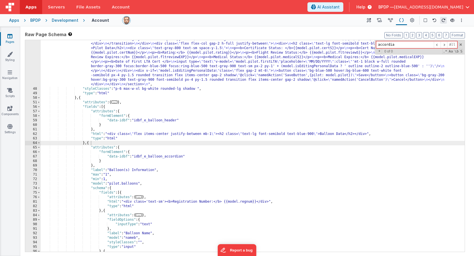
click at [122, 157] on div ""html" : "<!-- Responsive grid: 1 col on mobile, 2 cols on md (≥768px) and up -…" at bounding box center [253, 121] width 424 height 366
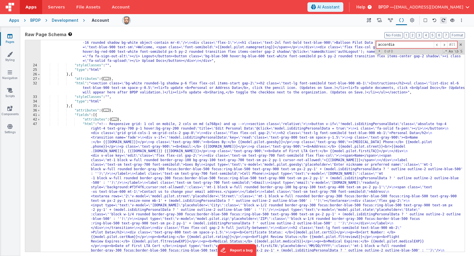
scroll to position [0, 0]
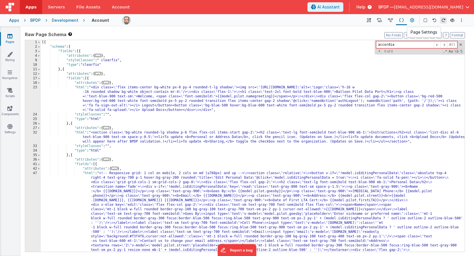
click at [386, 20] on icon at bounding box center [412, 21] width 4 height 6
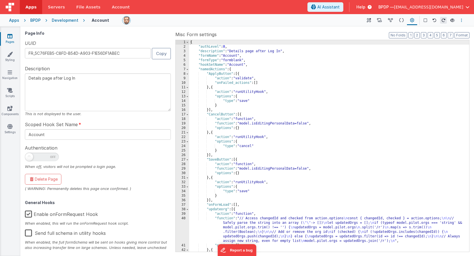
click at [386, 19] on button "Options" at bounding box center [461, 20] width 7 height 7
click at [374, 24] on button at bounding box center [237, 128] width 474 height 256
click at [368, 21] on icon at bounding box center [368, 21] width 4 height 6
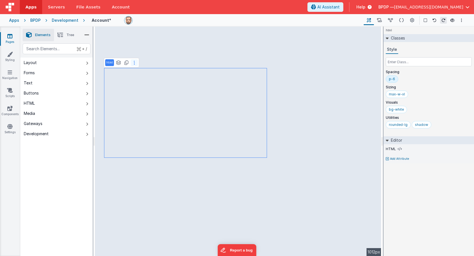
click at [135, 63] on button at bounding box center [134, 62] width 7 height 7
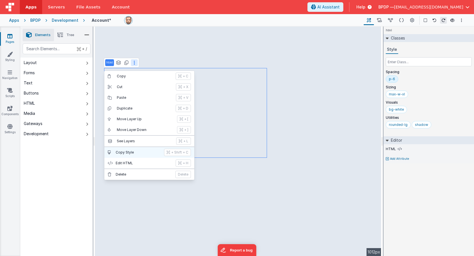
click at [132, 153] on p "Copy Style" at bounding box center [138, 152] width 45 height 5
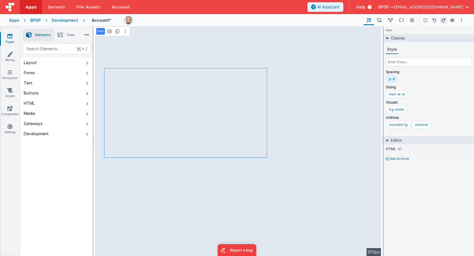
click at [325, 10] on header "Apps Servers File Assets Account Some FUTURE Slot AI Assistant Help BPDP — ktul…" at bounding box center [237, 7] width 474 height 14
click at [10, 55] on icon at bounding box center [10, 54] width 6 height 6
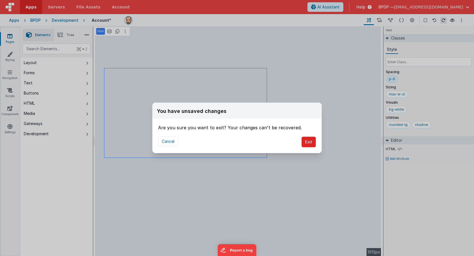
click at [307, 143] on button "Exit" at bounding box center [308, 142] width 14 height 11
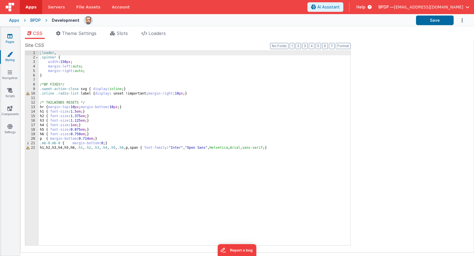
click at [12, 39] on link "Pages" at bounding box center [10, 38] width 20 height 11
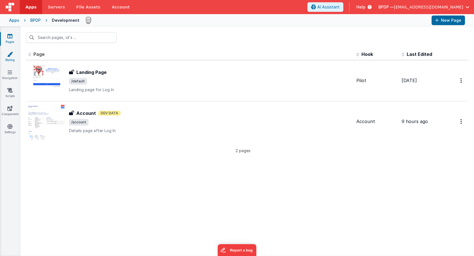
click at [8, 53] on icon at bounding box center [10, 54] width 6 height 6
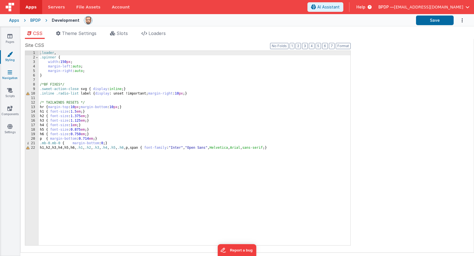
click at [8, 72] on icon at bounding box center [10, 73] width 5 height 6
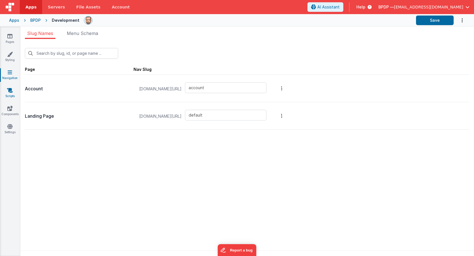
click at [9, 91] on icon at bounding box center [10, 91] width 6 height 6
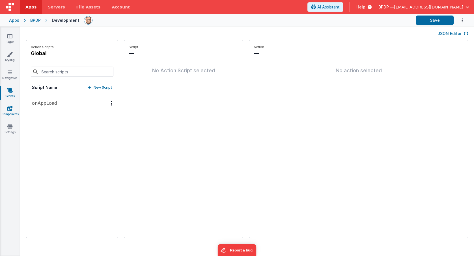
click at [6, 112] on link "Components" at bounding box center [10, 111] width 20 height 11
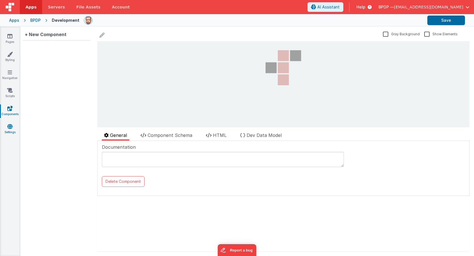
click at [8, 129] on icon at bounding box center [9, 127] width 5 height 6
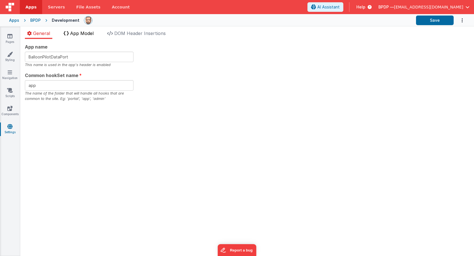
click at [88, 35] on span "App Model" at bounding box center [81, 34] width 23 height 6
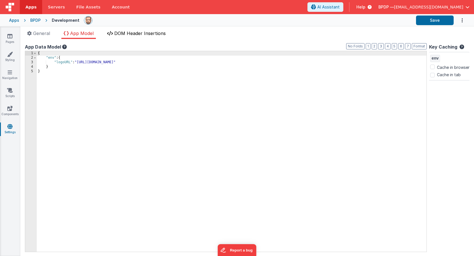
click at [136, 35] on span "DOM Header Insertions" at bounding box center [139, 34] width 51 height 6
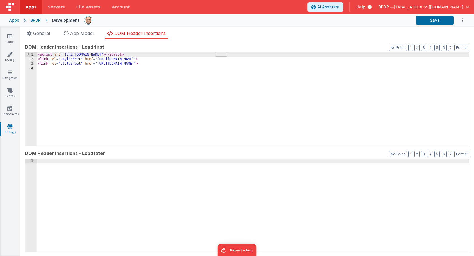
click at [69, 22] on div "Development" at bounding box center [66, 21] width 28 height 6
click at [34, 20] on div "BPDP" at bounding box center [35, 21] width 10 height 6
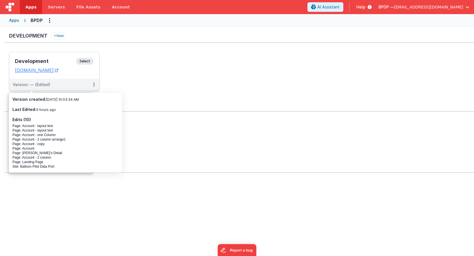
click at [81, 60] on span "Select" at bounding box center [85, 61] width 18 height 7
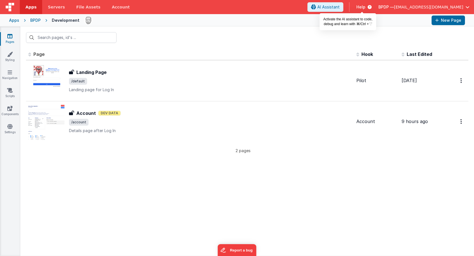
click at [339, 8] on span "AI Assistant" at bounding box center [328, 7] width 22 height 6
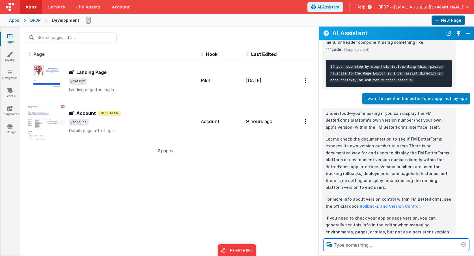
scroll to position [87, 0]
